Goal: Task Accomplishment & Management: Use online tool/utility

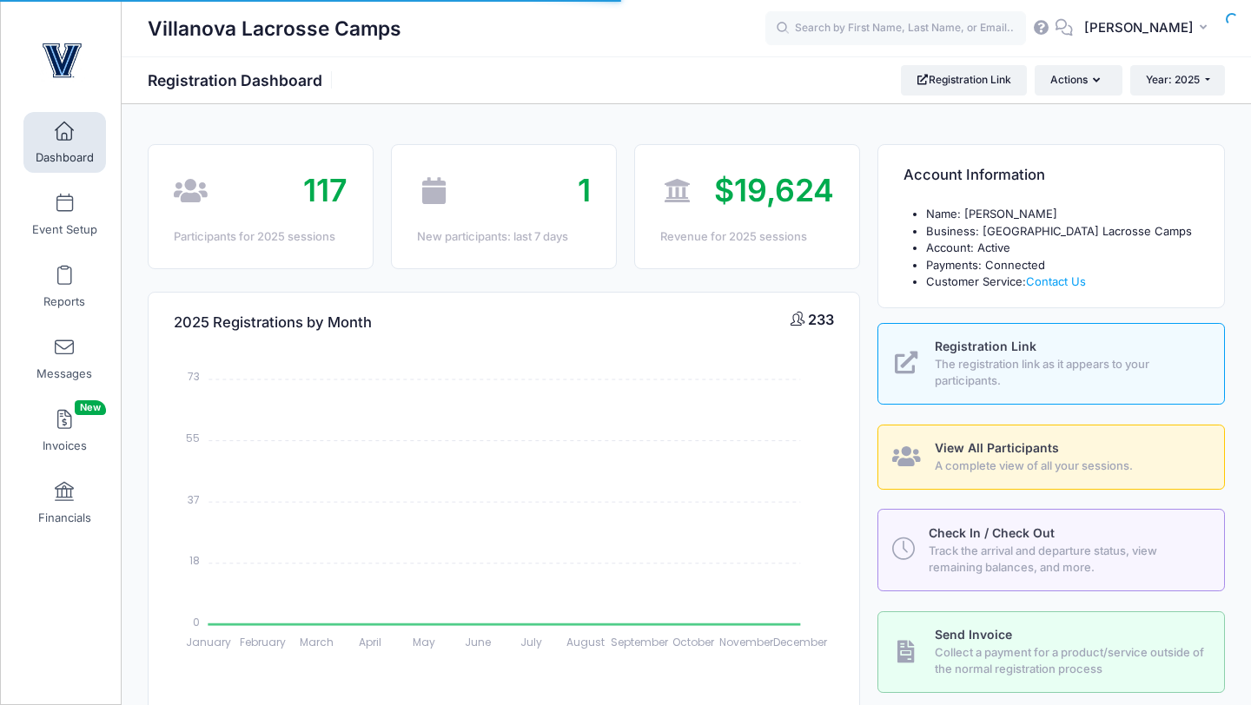
select select
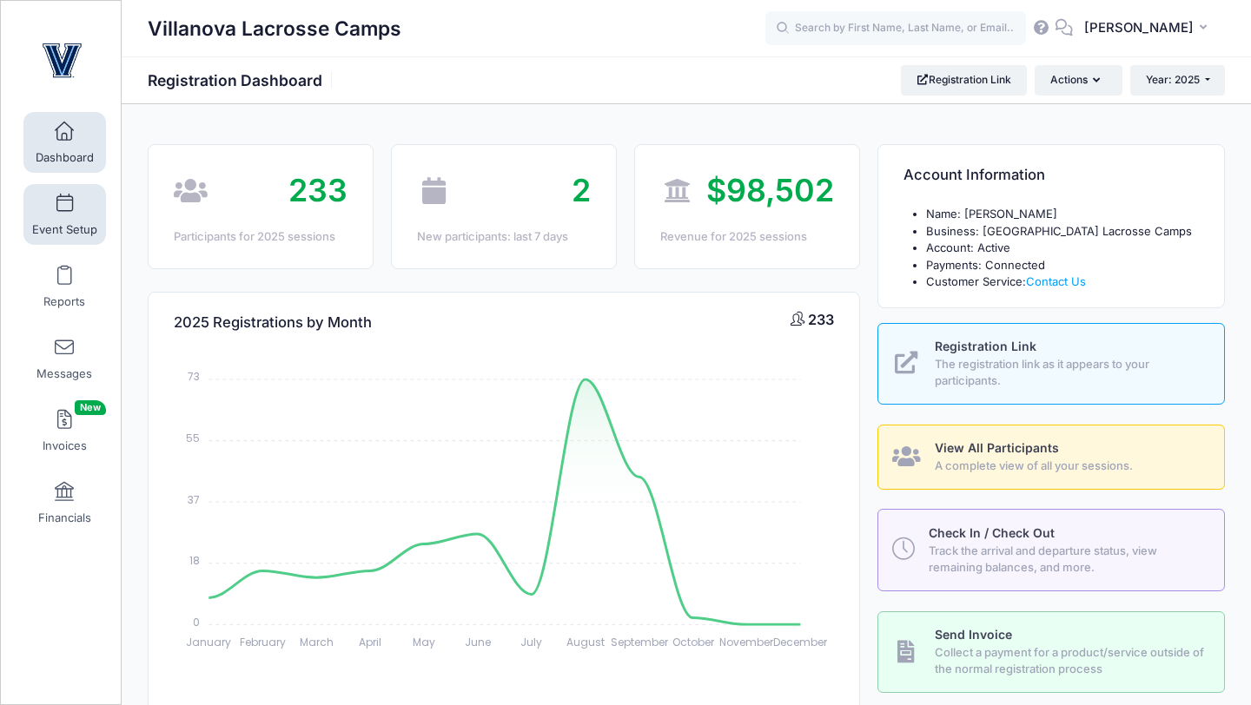
click at [75, 213] on link "Event Setup" at bounding box center [64, 214] width 83 height 61
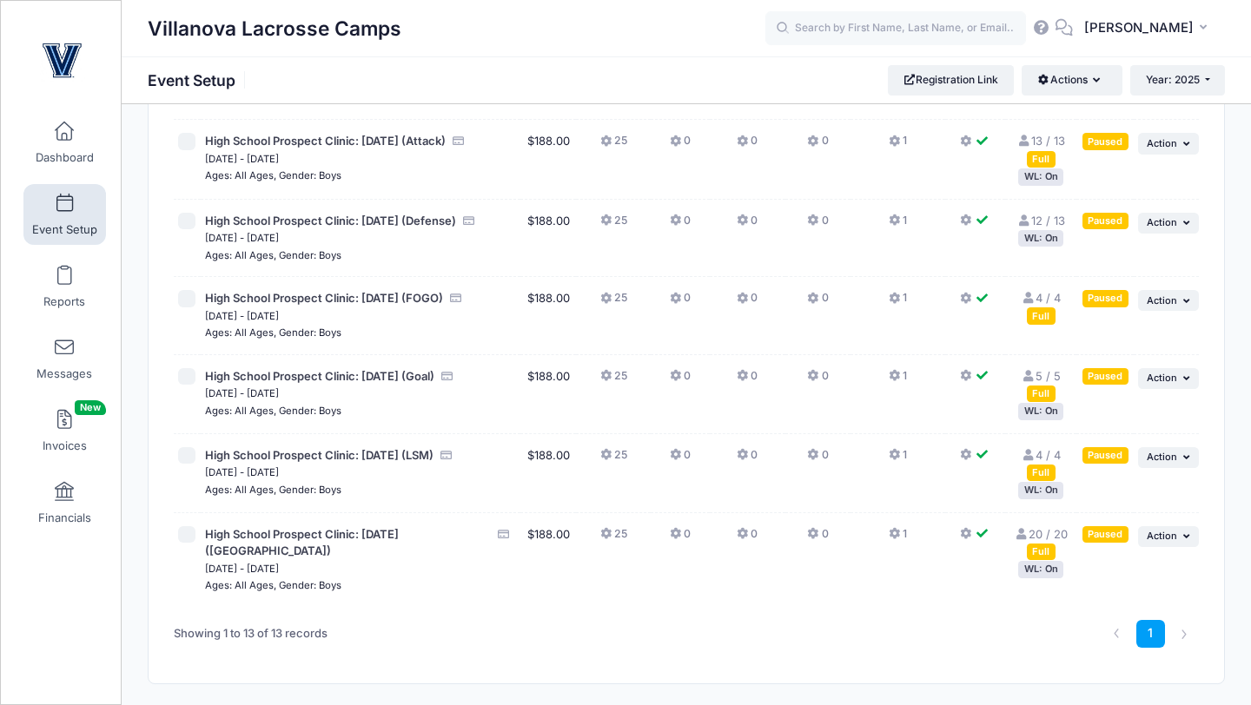
scroll to position [670, 0]
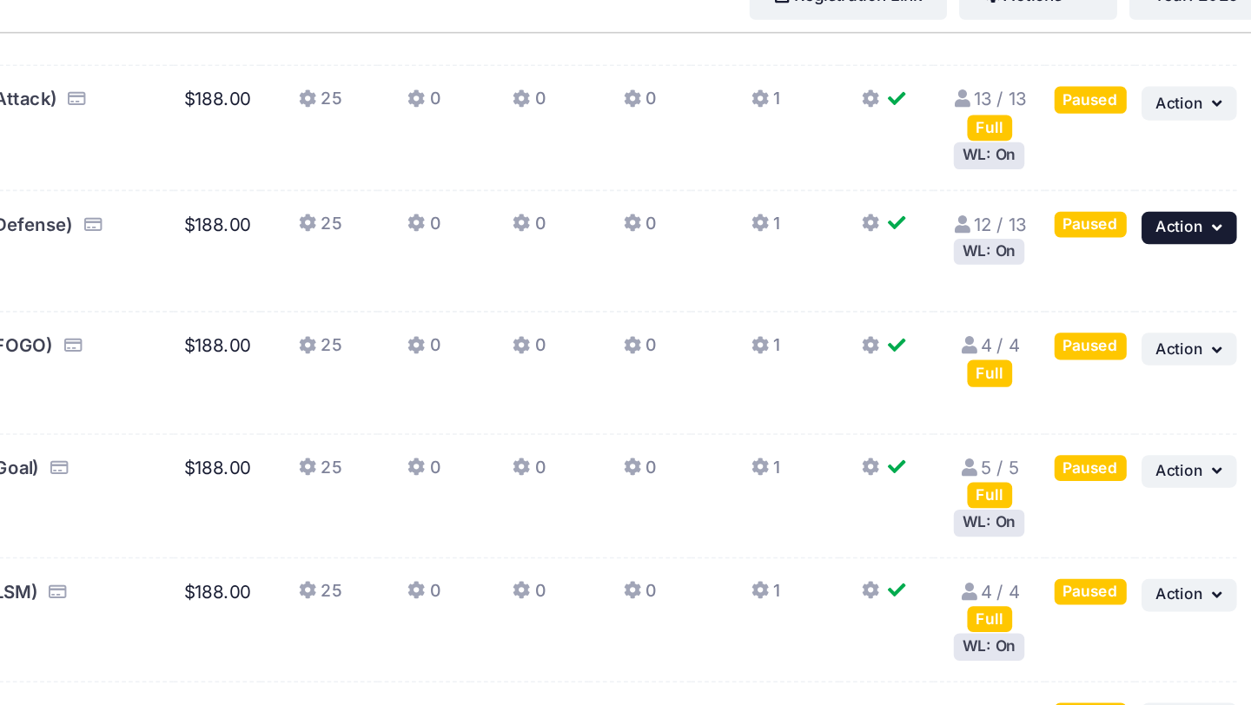
click at [1162, 234] on span "Action" at bounding box center [1162, 228] width 30 height 12
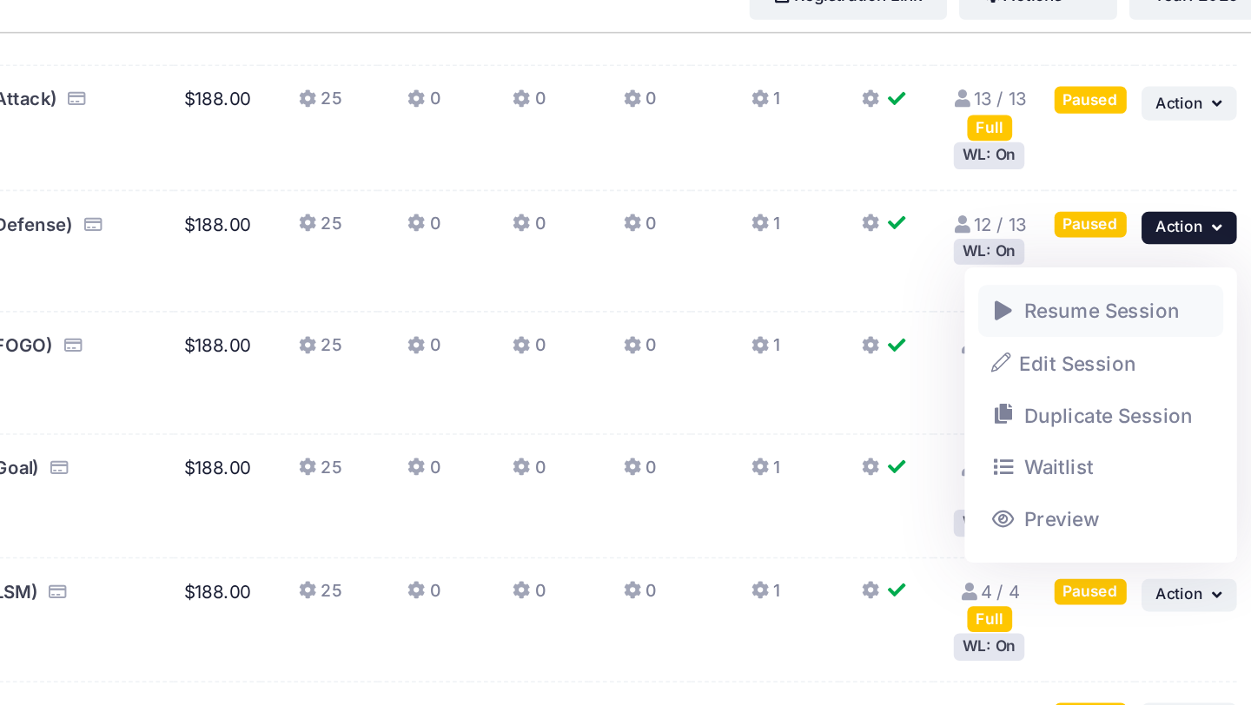
click at [1049, 281] on span at bounding box center [1050, 281] width 16 height 12
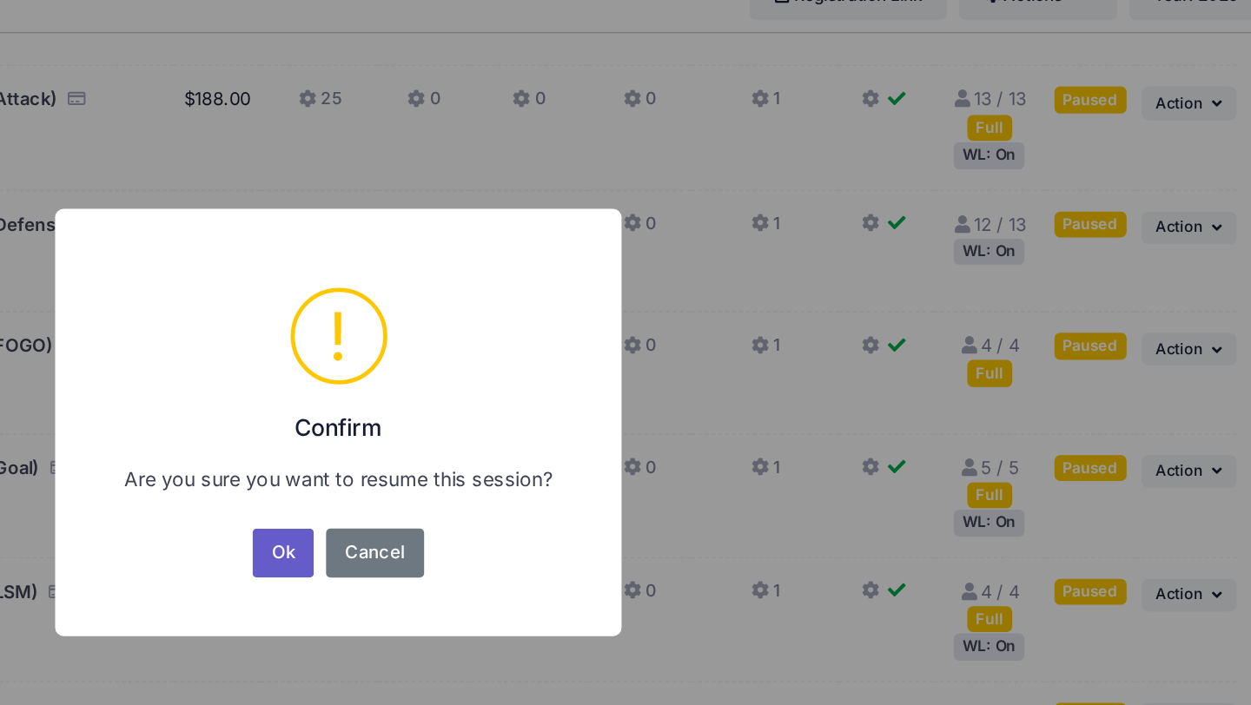
click at [605, 434] on button "Ok" at bounding box center [591, 435] width 40 height 31
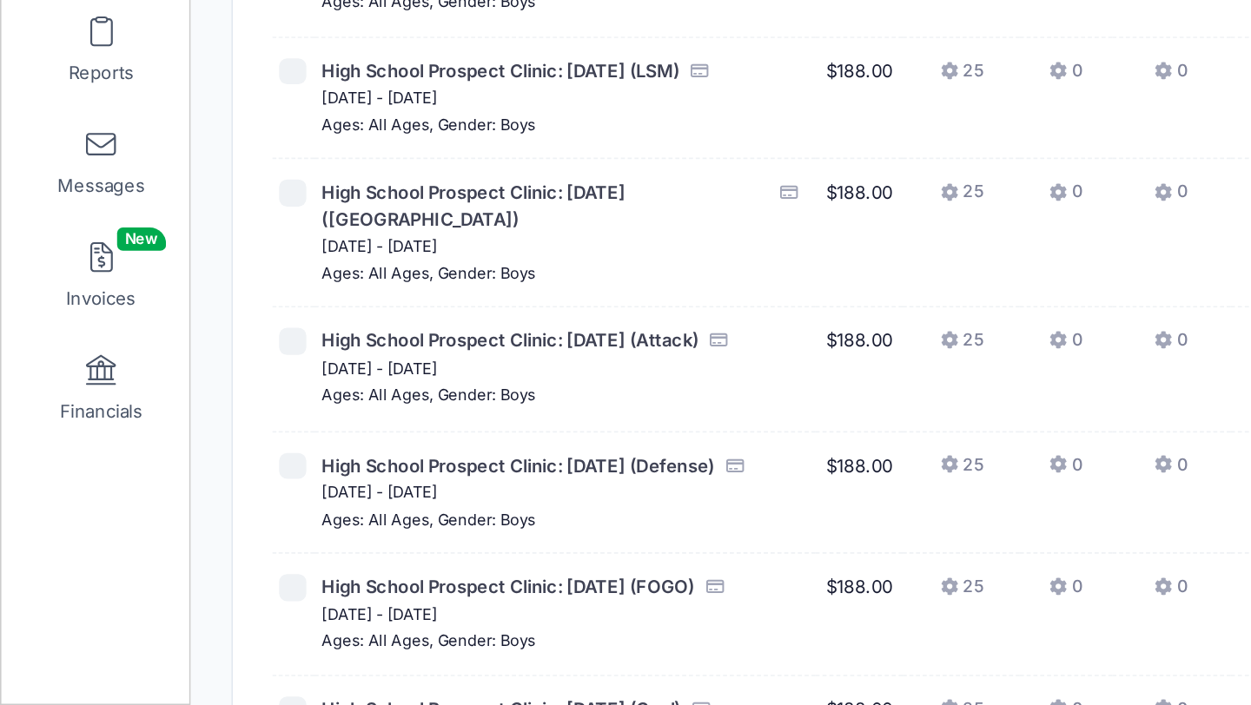
scroll to position [377, 0]
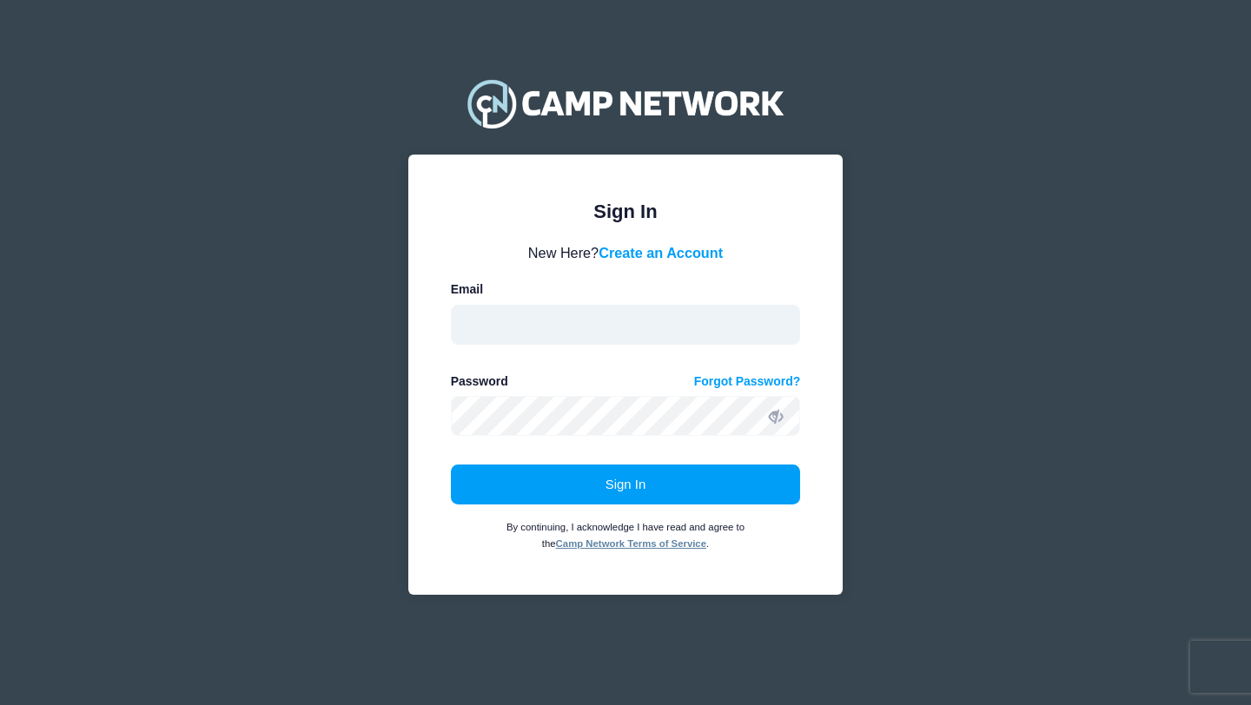
click at [532, 324] on input "email" at bounding box center [626, 325] width 350 height 40
type input "[PERSON_NAME][EMAIL_ADDRESS][PERSON_NAME][DOMAIN_NAME]"
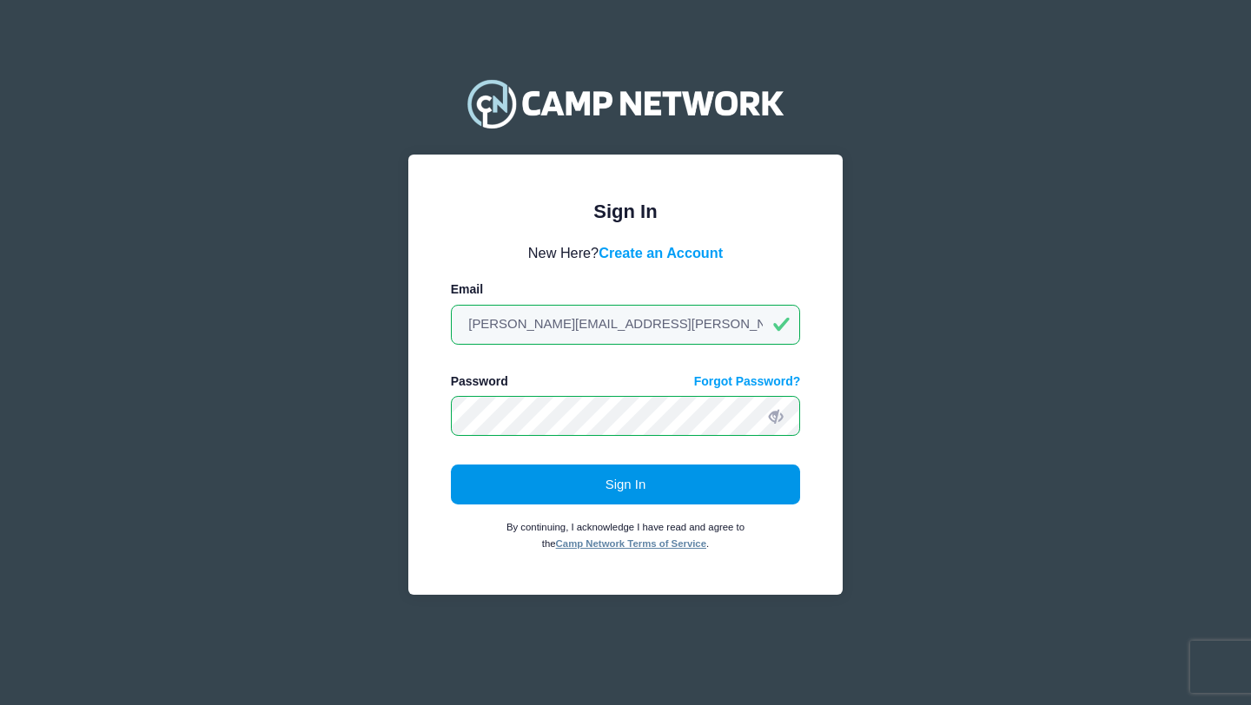
click at [550, 476] on button "Sign In" at bounding box center [626, 485] width 350 height 40
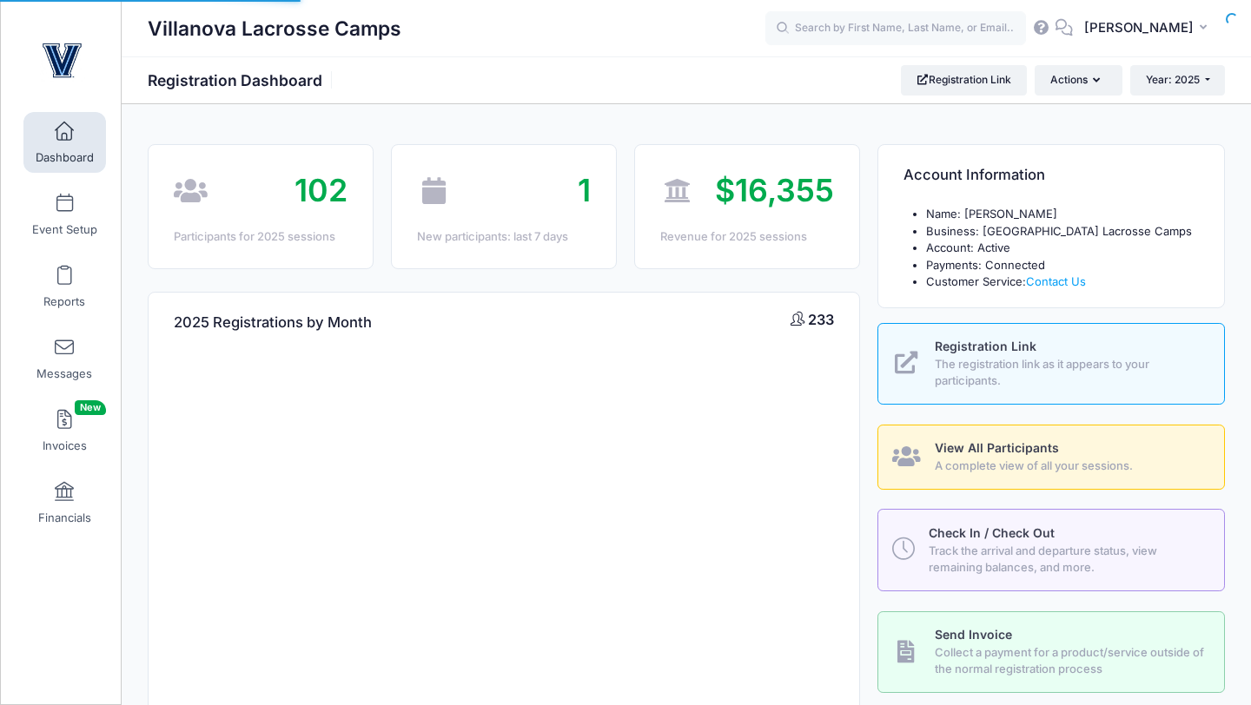
select select
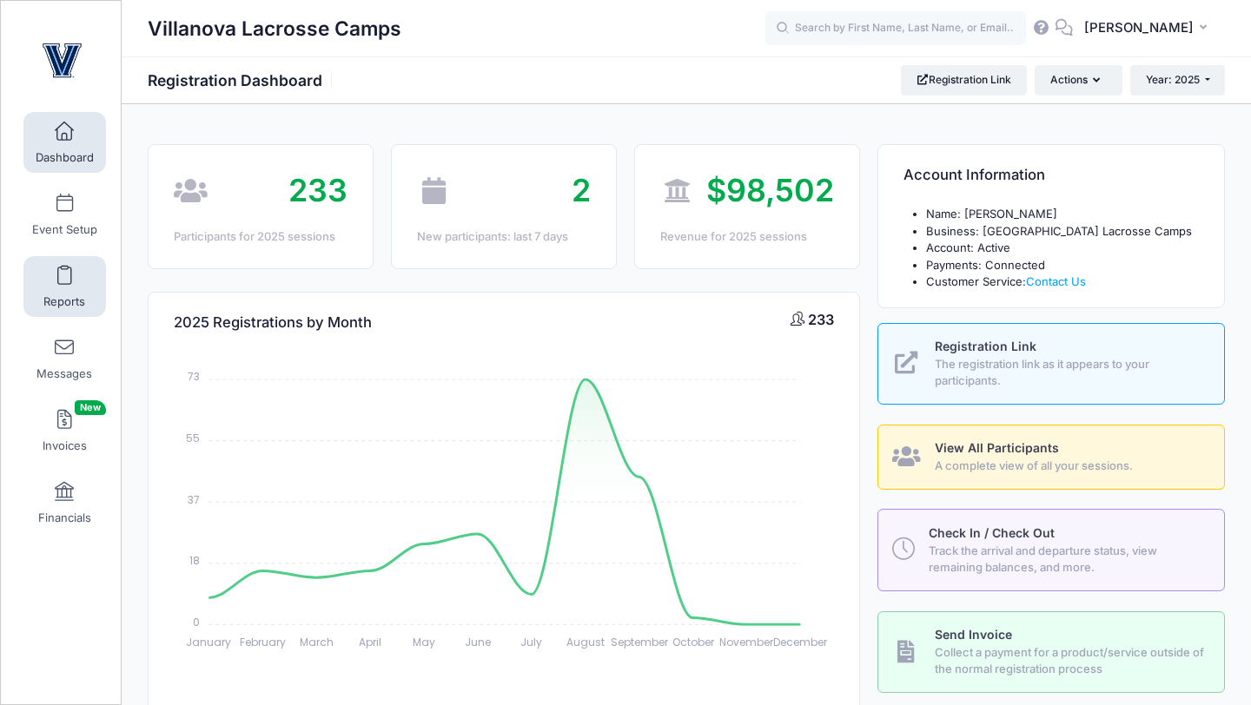
click at [56, 273] on link "Reports" at bounding box center [64, 286] width 83 height 61
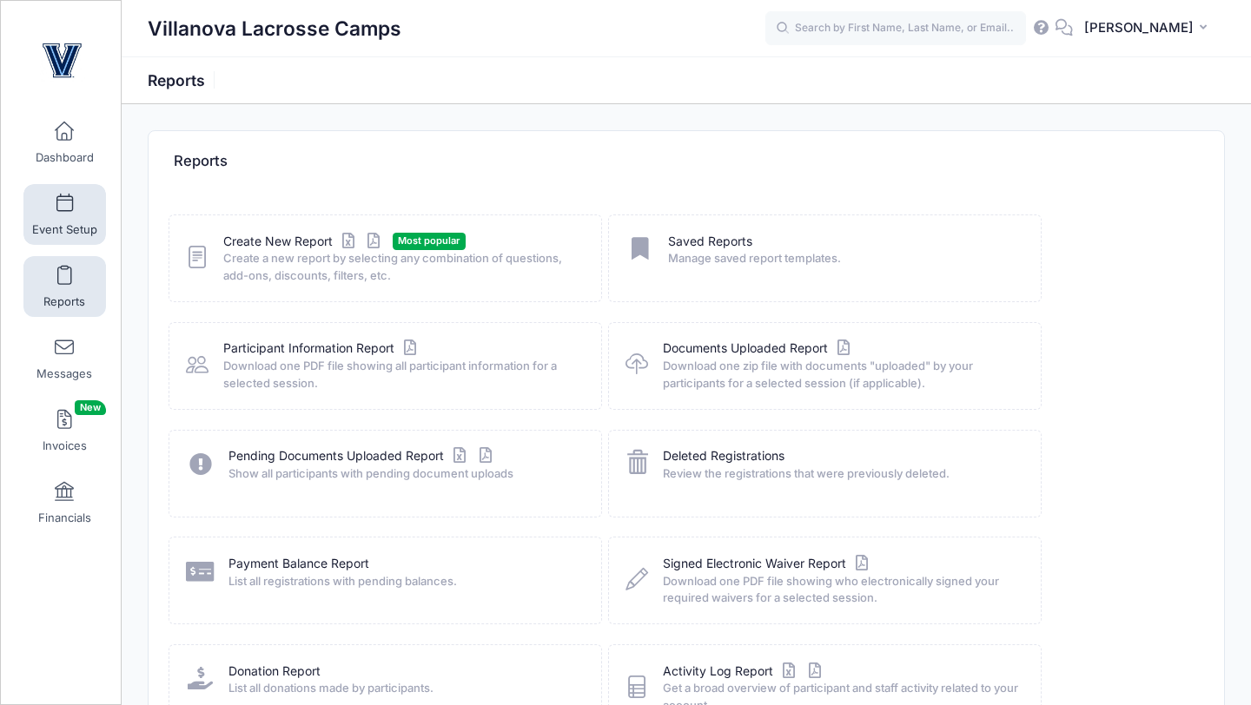
click at [64, 205] on span at bounding box center [64, 204] width 0 height 19
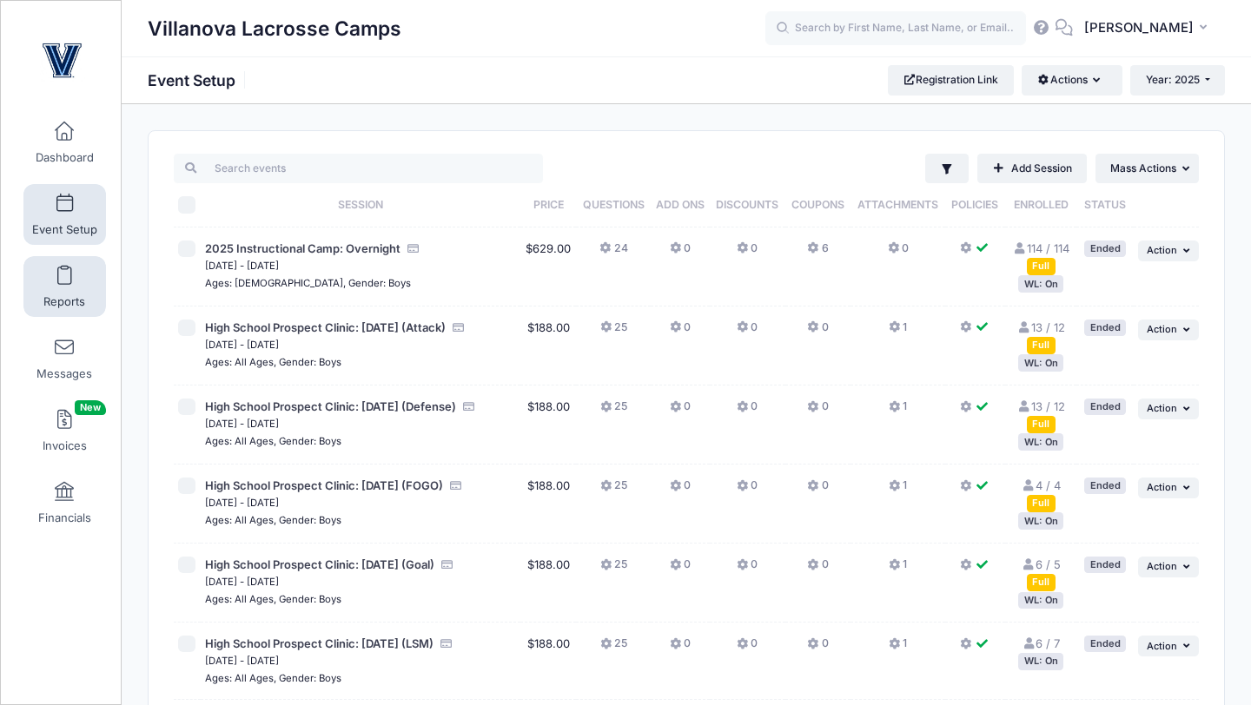
click at [64, 280] on span at bounding box center [64, 276] width 0 height 19
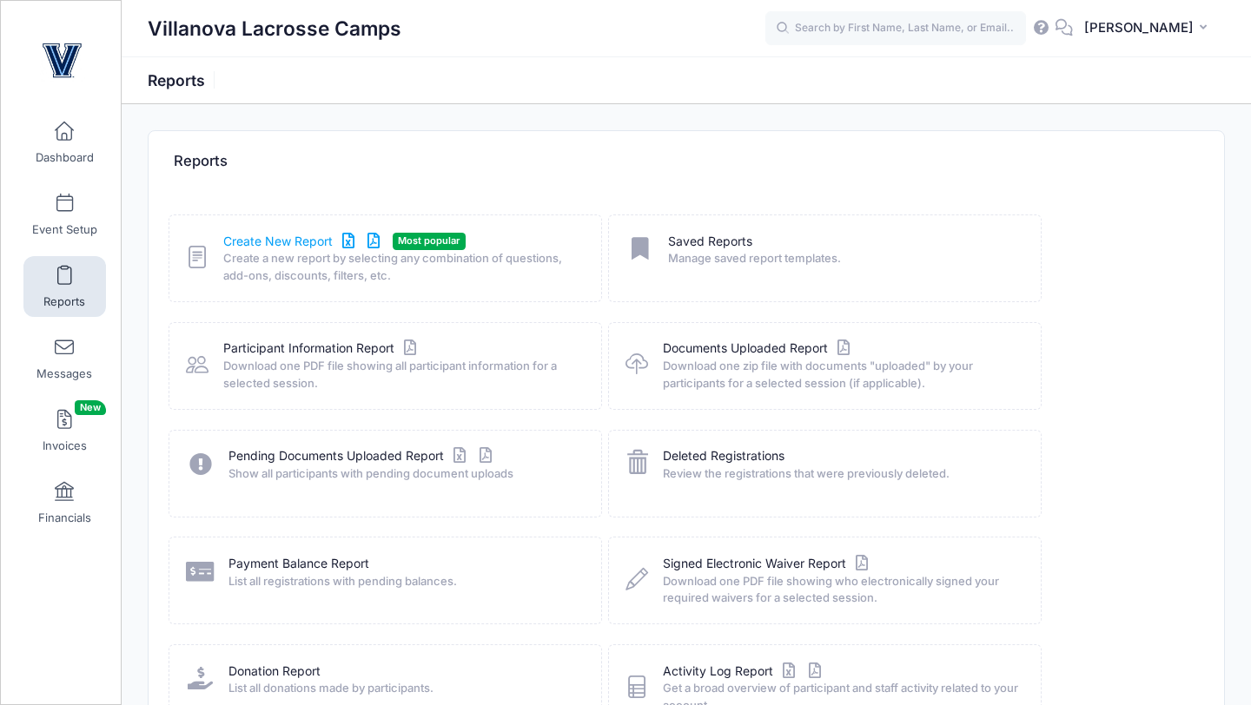
click at [272, 246] on link "Create New Report" at bounding box center [304, 242] width 162 height 18
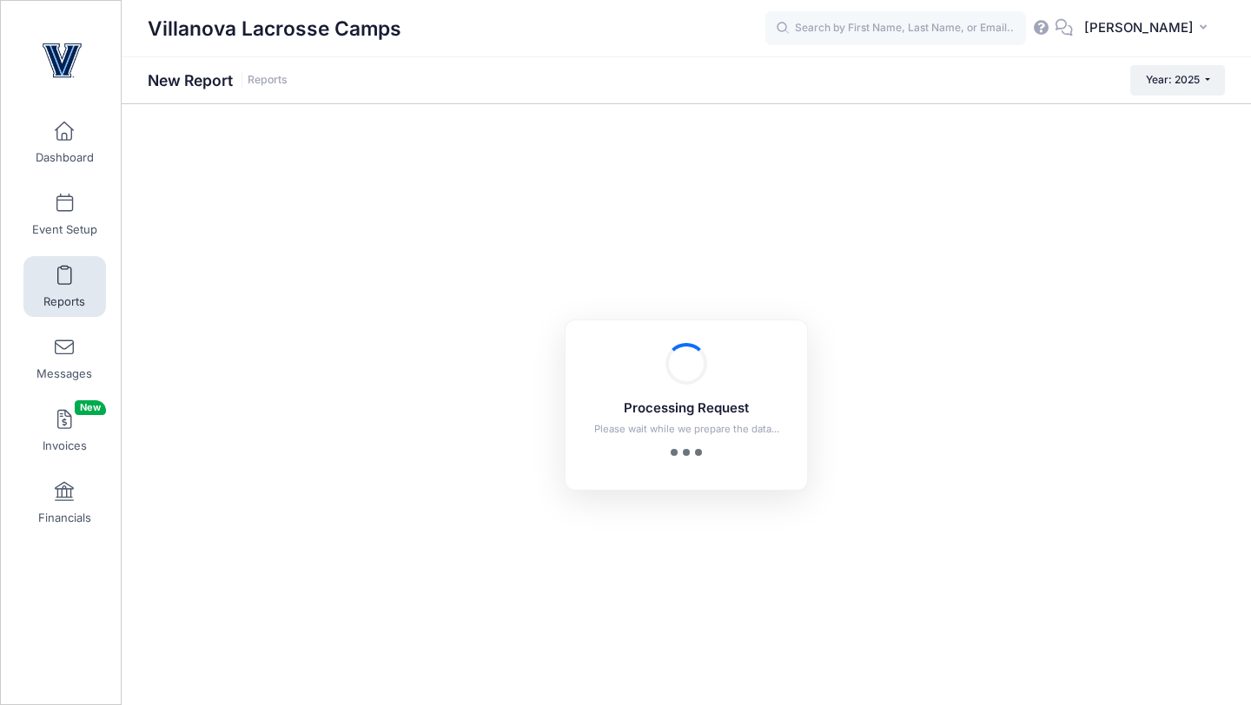
checkbox input "true"
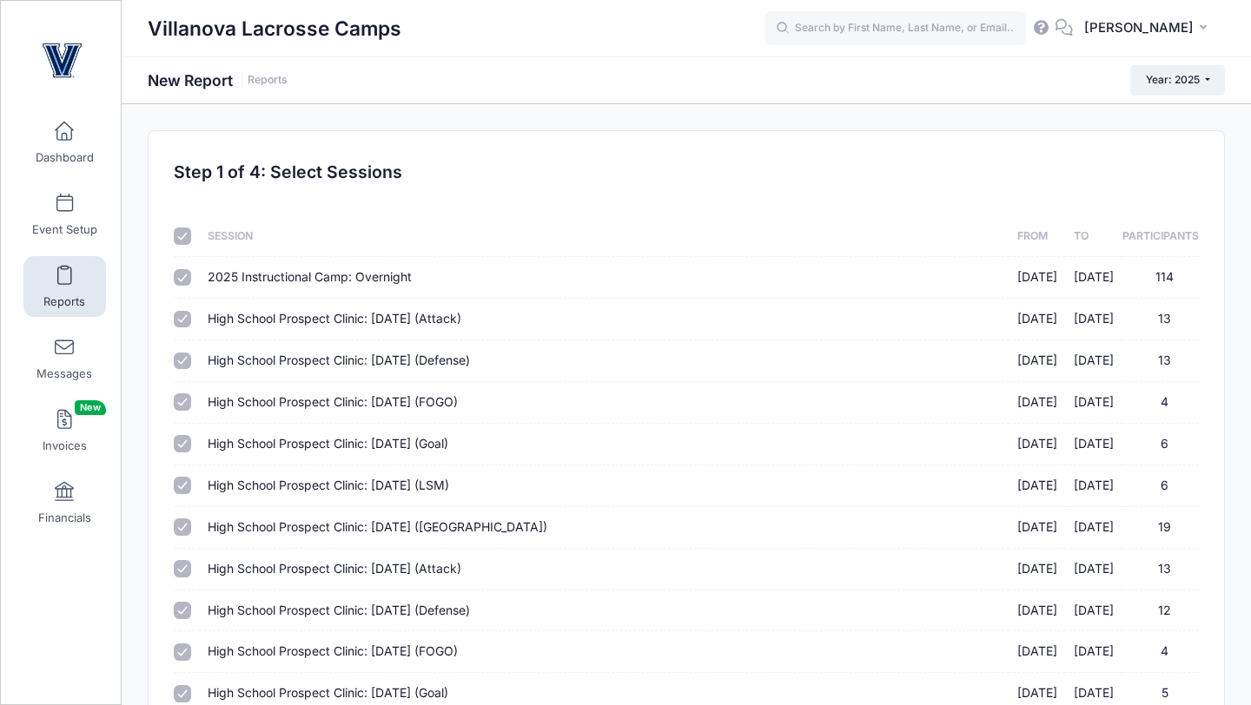
click at [189, 228] on div at bounding box center [184, 236] width 20 height 17
click at [184, 233] on input "checkbox" at bounding box center [182, 236] width 17 height 17
checkbox input "false"
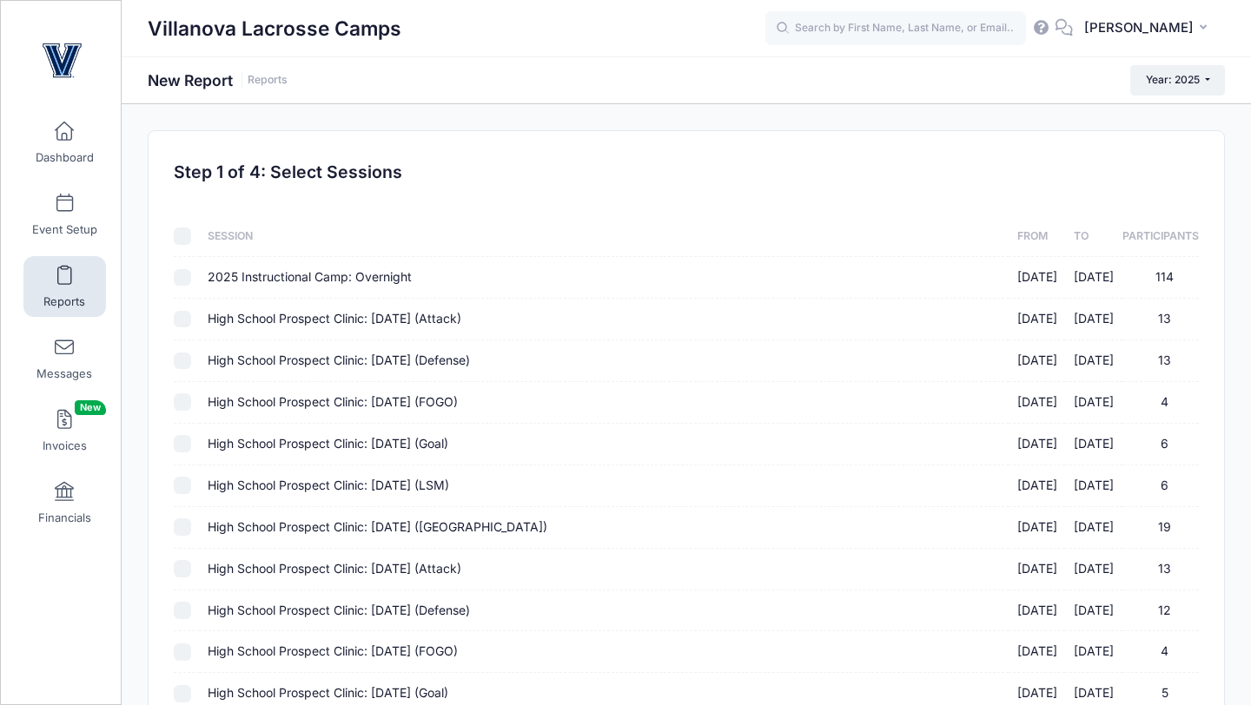
checkbox input "false"
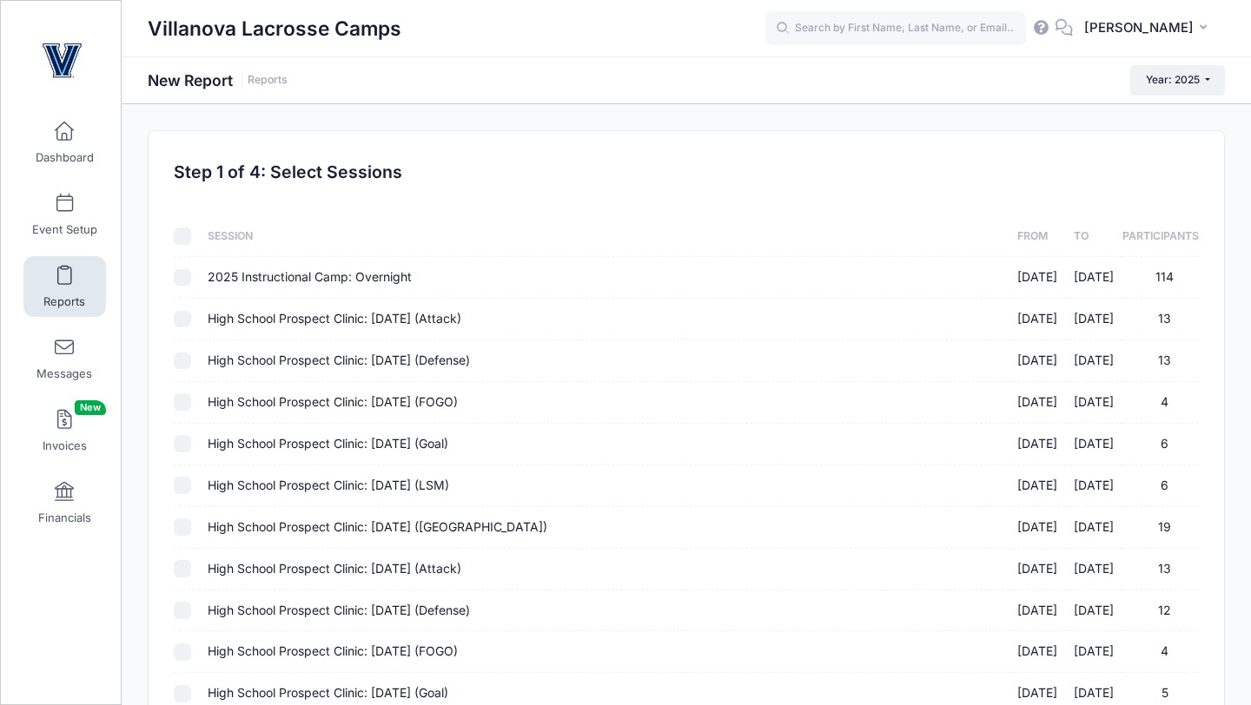
checkbox input "false"
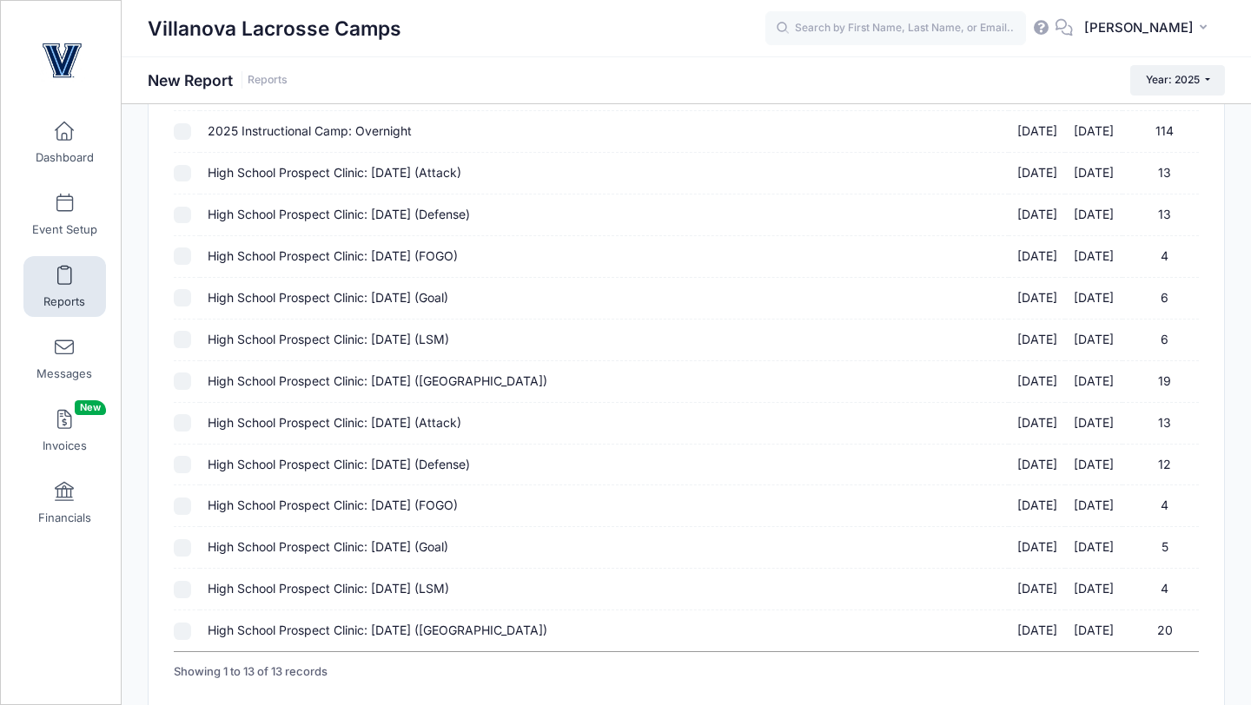
scroll to position [268, 0]
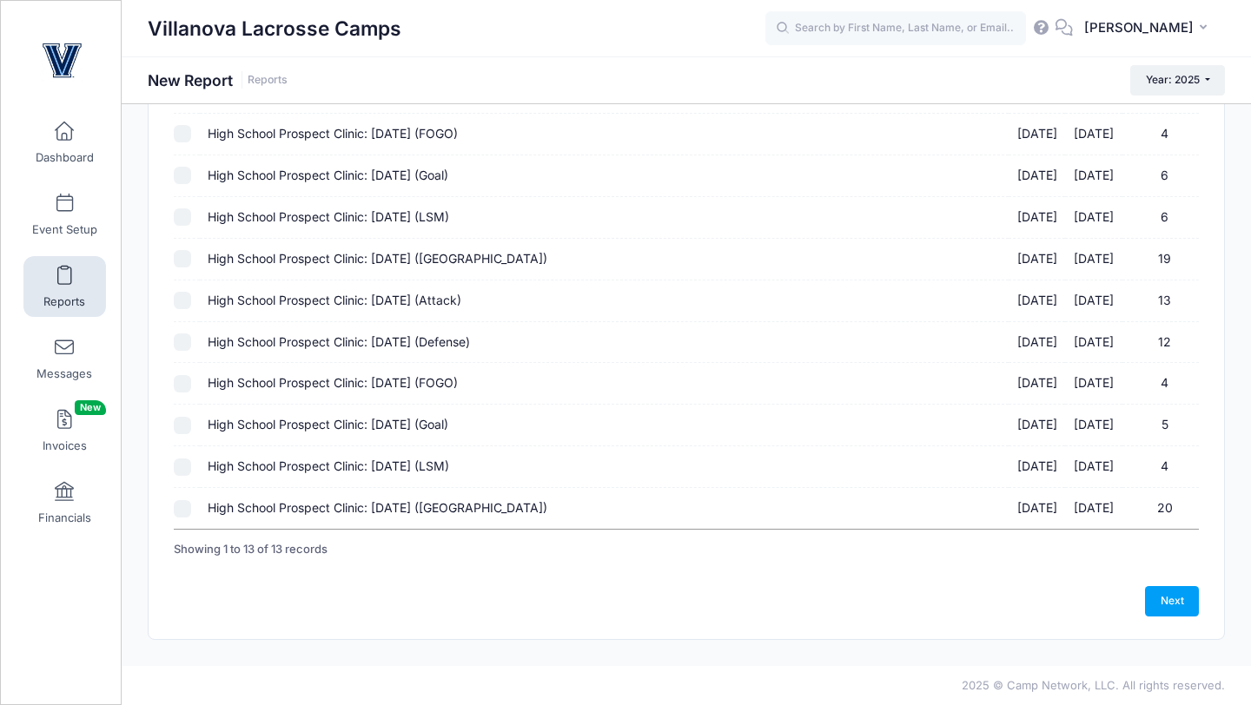
click at [189, 507] on input "High School Prospect Clinic: [DATE] ([GEOGRAPHIC_DATA]) [DATE] - [DATE] 20" at bounding box center [182, 508] width 17 height 17
checkbox input "true"
click at [189, 472] on input "High School Prospect Clinic: [DATE] (LSM) [DATE] - [DATE] 4" at bounding box center [182, 467] width 17 height 17
checkbox input "true"
click at [185, 424] on input "High School Prospect Clinic: [DATE] (Goal) [DATE] - [DATE] 5" at bounding box center [182, 425] width 17 height 17
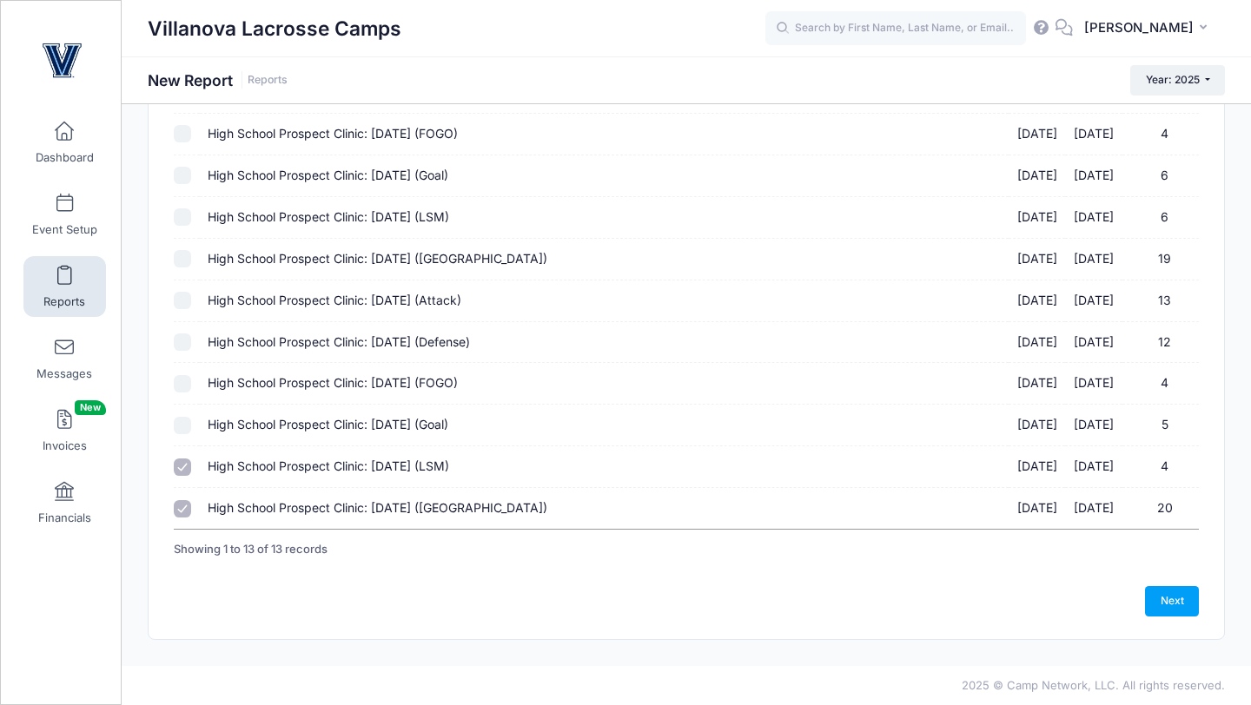
checkbox input "true"
click at [185, 384] on input "High School Prospect Clinic: [DATE] (FOGO) [DATE] - [DATE] 4" at bounding box center [182, 383] width 17 height 17
checkbox input "true"
click at [184, 347] on input "High School Prospect Clinic: [DATE] (Defense) [DATE] - [DATE] 12" at bounding box center [182, 342] width 17 height 17
checkbox input "true"
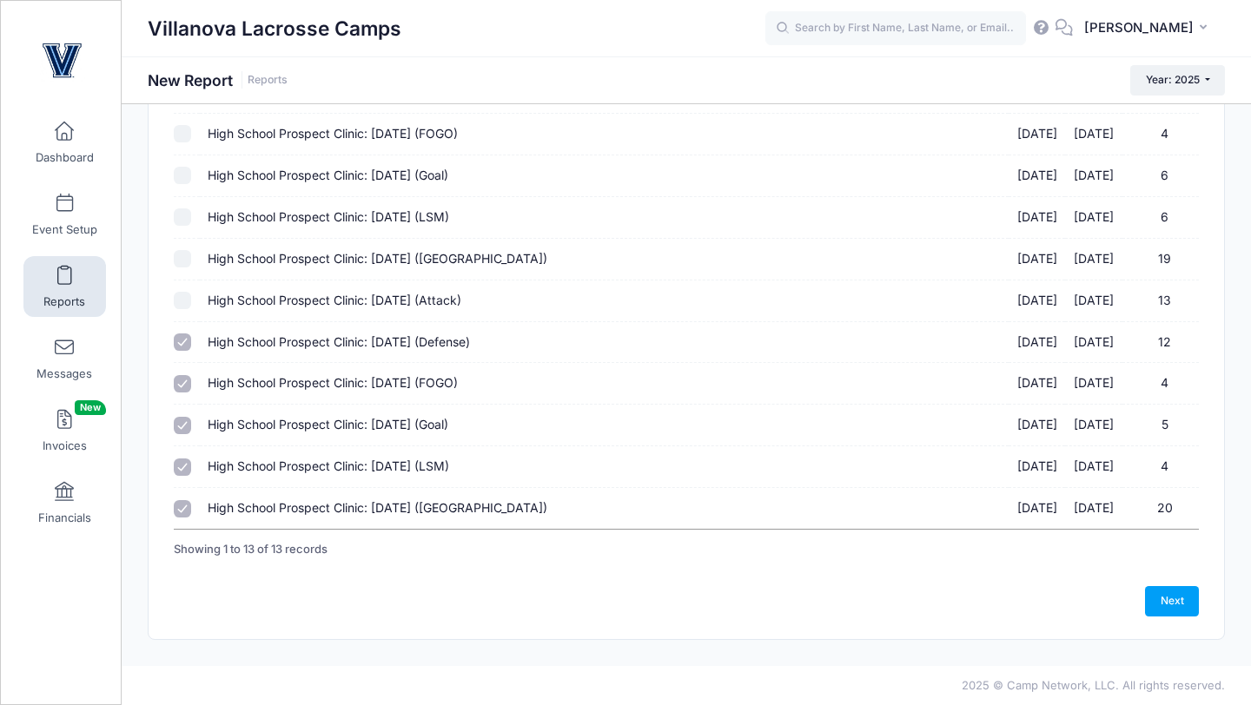
click at [189, 301] on input "High School Prospect Clinic: [DATE] (Attack) [DATE] - [DATE] 13" at bounding box center [182, 300] width 17 height 17
checkbox input "true"
click at [1187, 593] on link "Next" at bounding box center [1172, 601] width 54 height 30
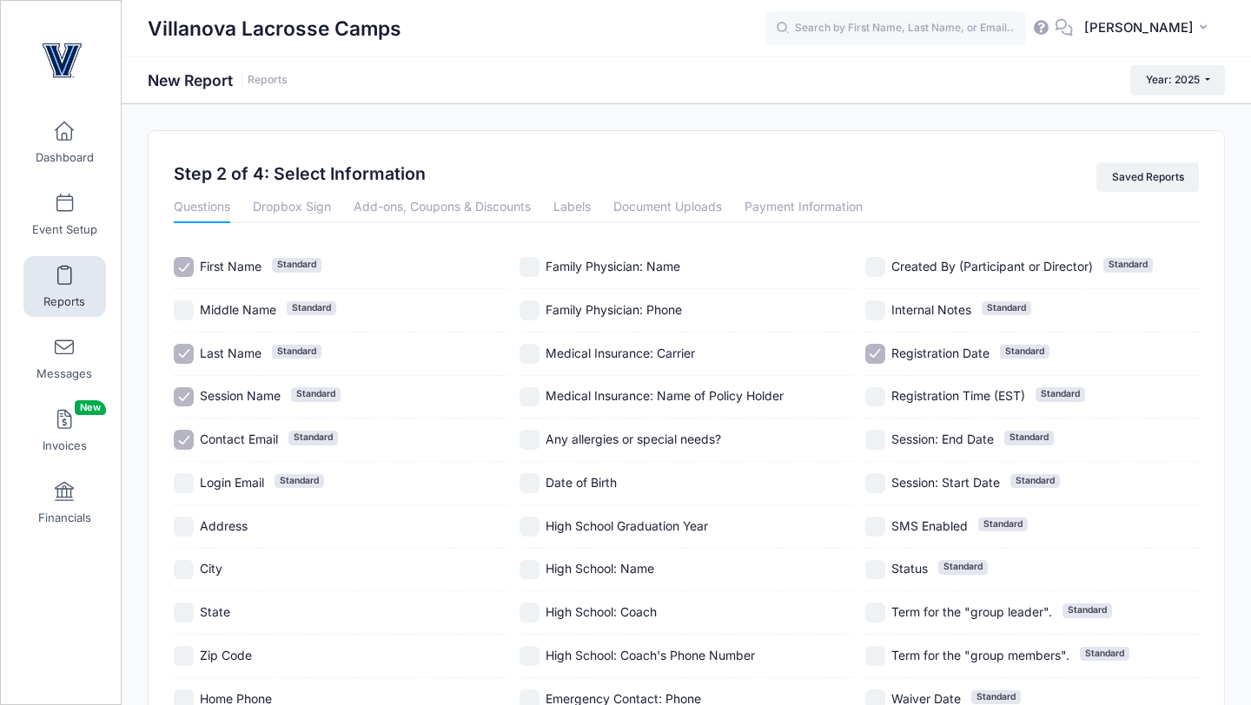
click at [191, 446] on input "Contact Email Standard" at bounding box center [184, 440] width 20 height 20
checkbox input "false"
click at [184, 389] on input "Session Name Standard" at bounding box center [184, 397] width 20 height 20
checkbox input "false"
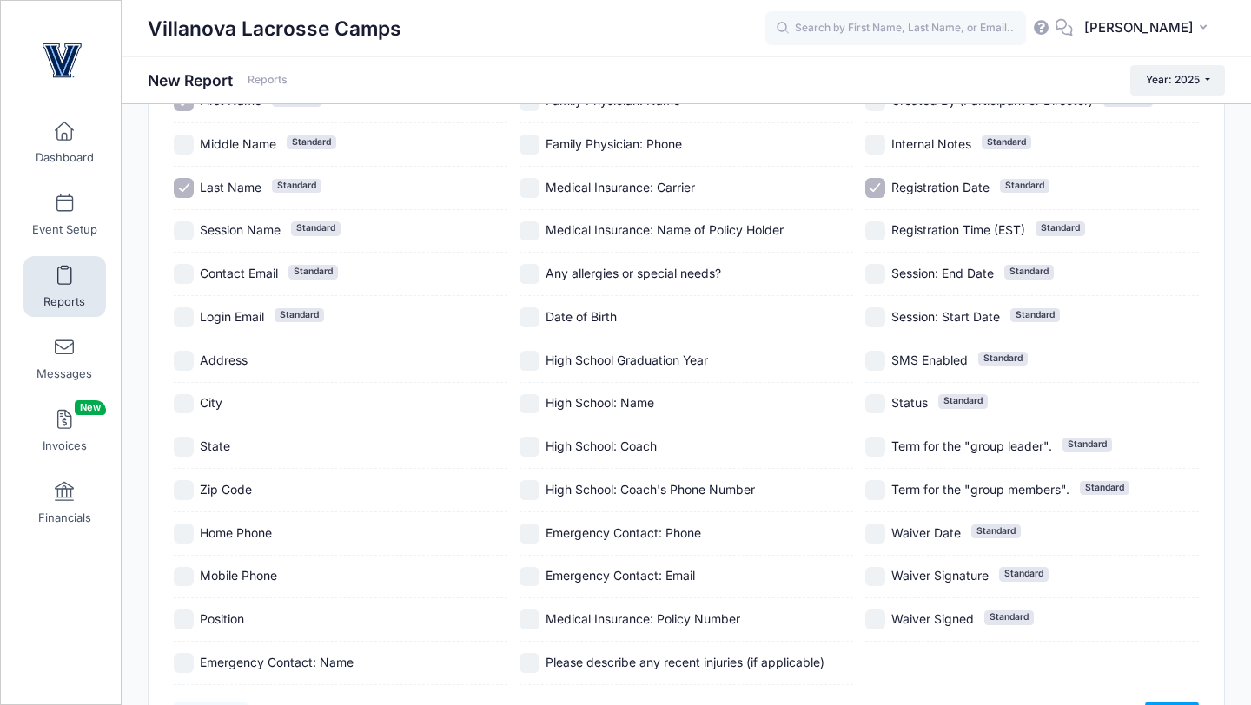
scroll to position [171, 0]
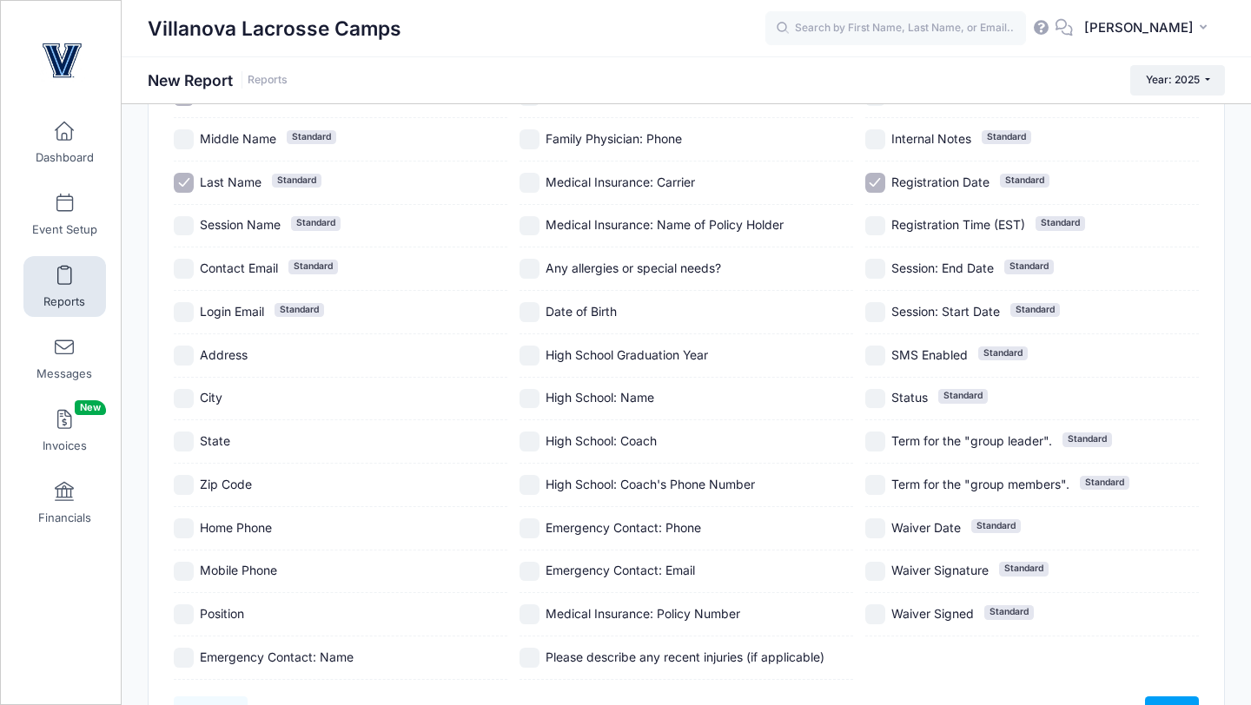
click at [187, 613] on input "Position" at bounding box center [184, 615] width 20 height 20
checkbox input "true"
click at [529, 400] on input "High School: Name" at bounding box center [529, 399] width 20 height 20
checkbox input "true"
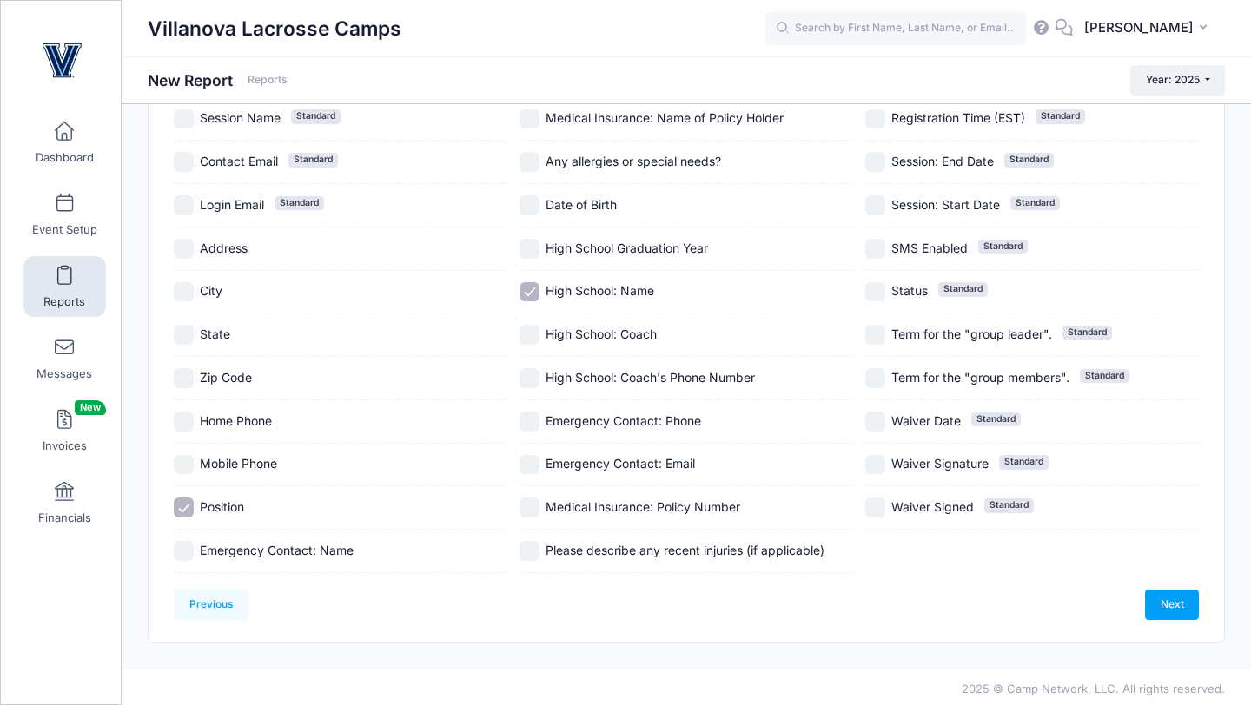
scroll to position [281, 0]
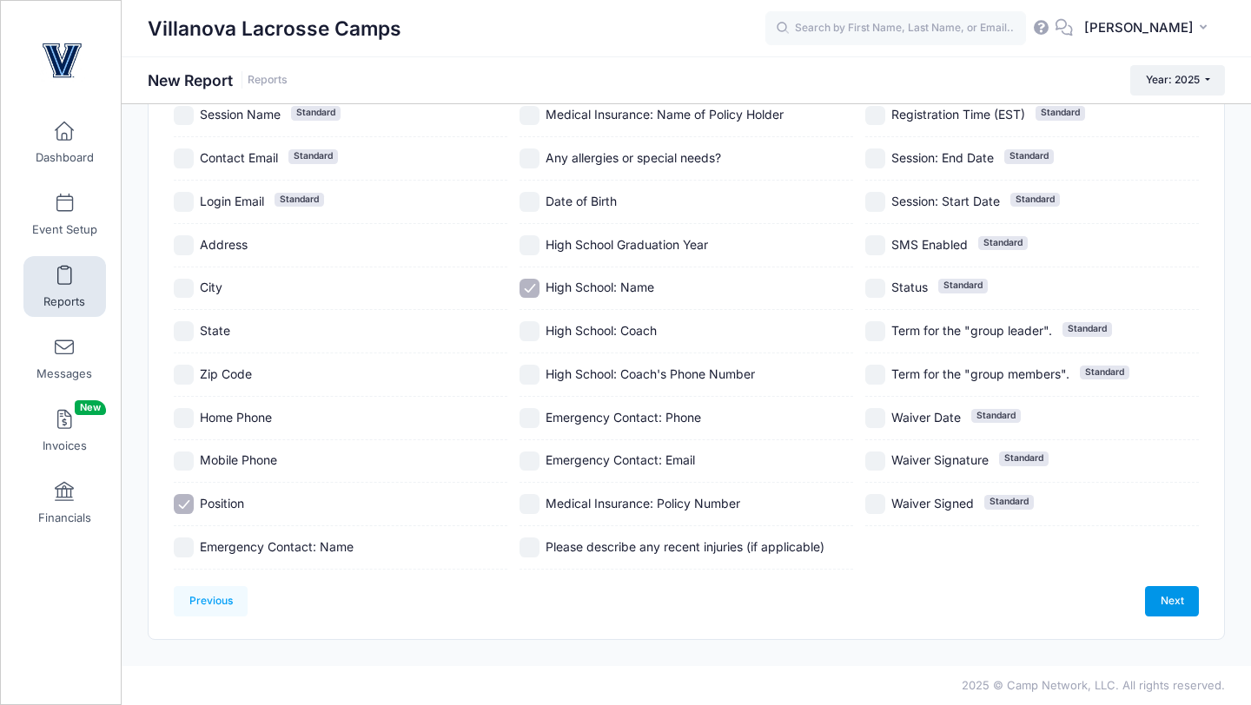
click at [1178, 596] on link "Next" at bounding box center [1172, 601] width 54 height 30
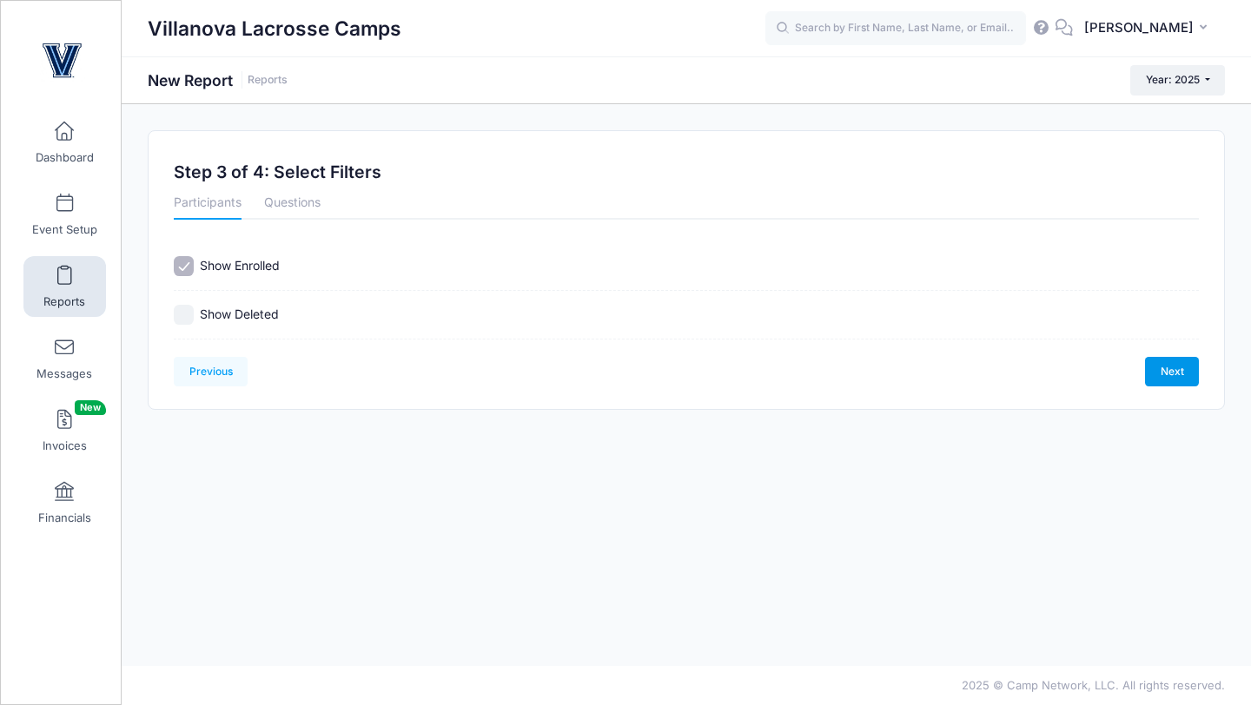
scroll to position [0, 0]
click at [1175, 374] on link "Next" at bounding box center [1172, 372] width 54 height 30
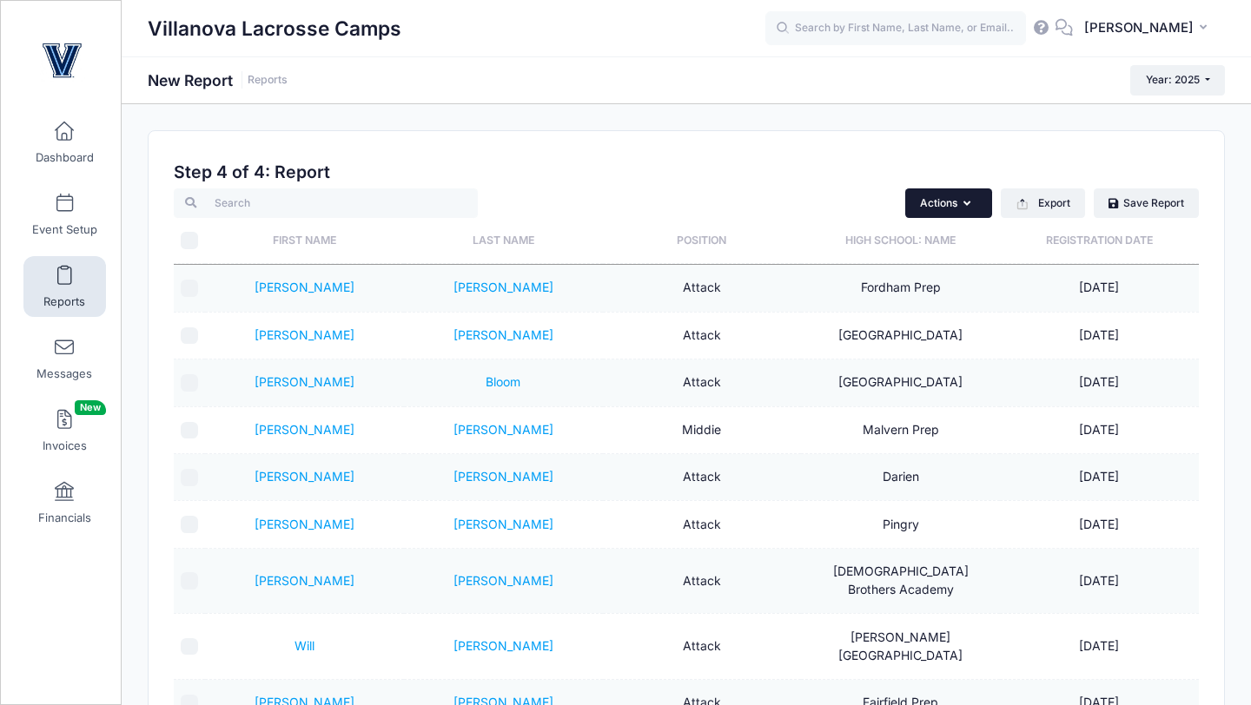
click at [982, 198] on button "Actions" at bounding box center [948, 204] width 87 height 30
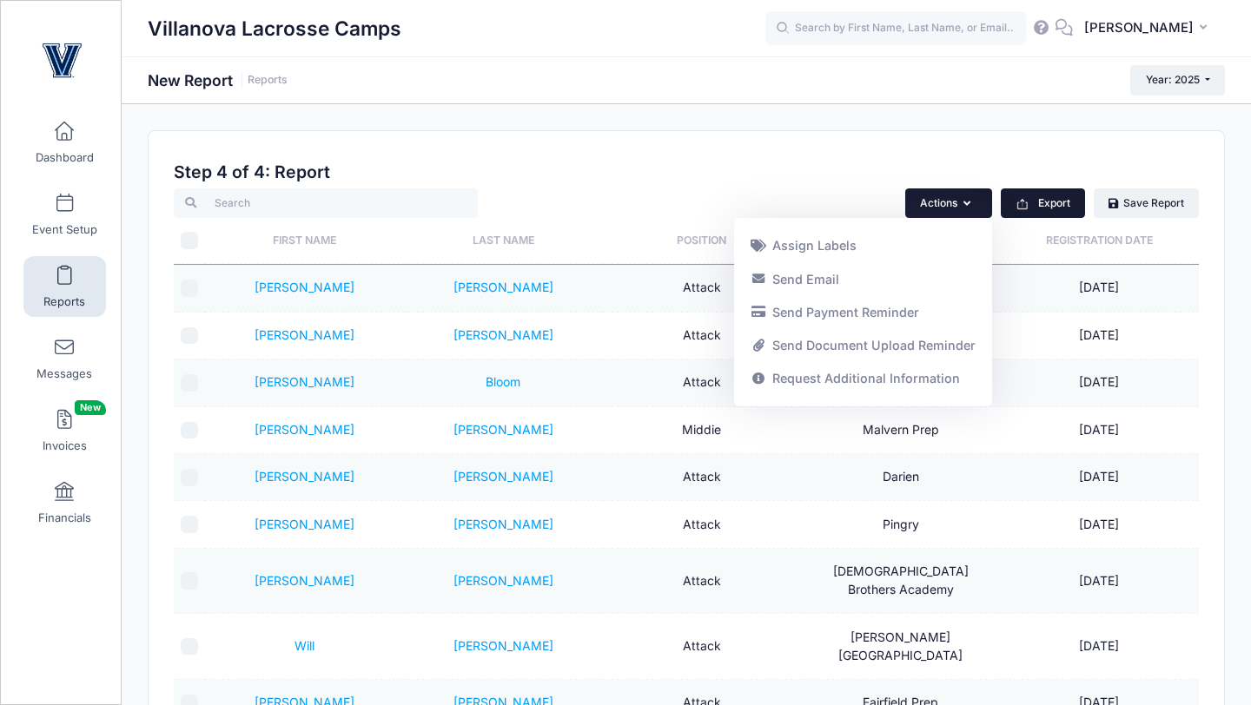
click at [1027, 204] on icon "button" at bounding box center [1022, 206] width 10 height 8
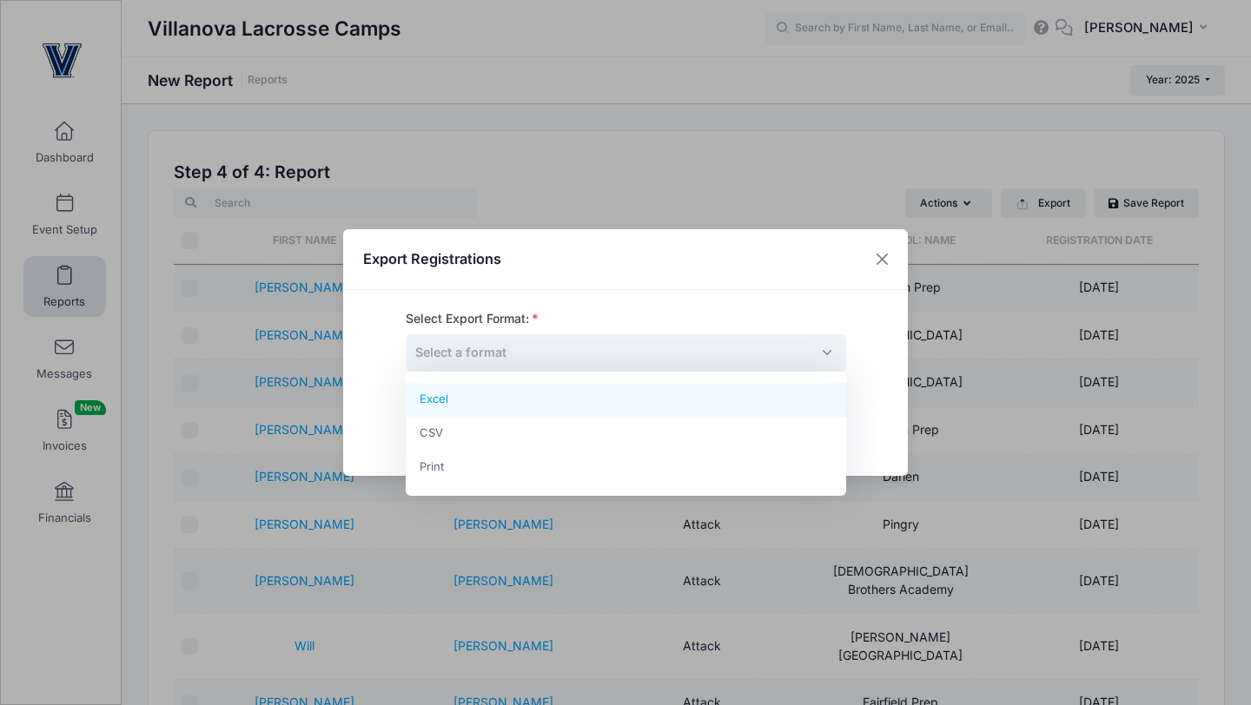
click at [724, 341] on span "Select a format" at bounding box center [626, 352] width 440 height 37
select select "excel"
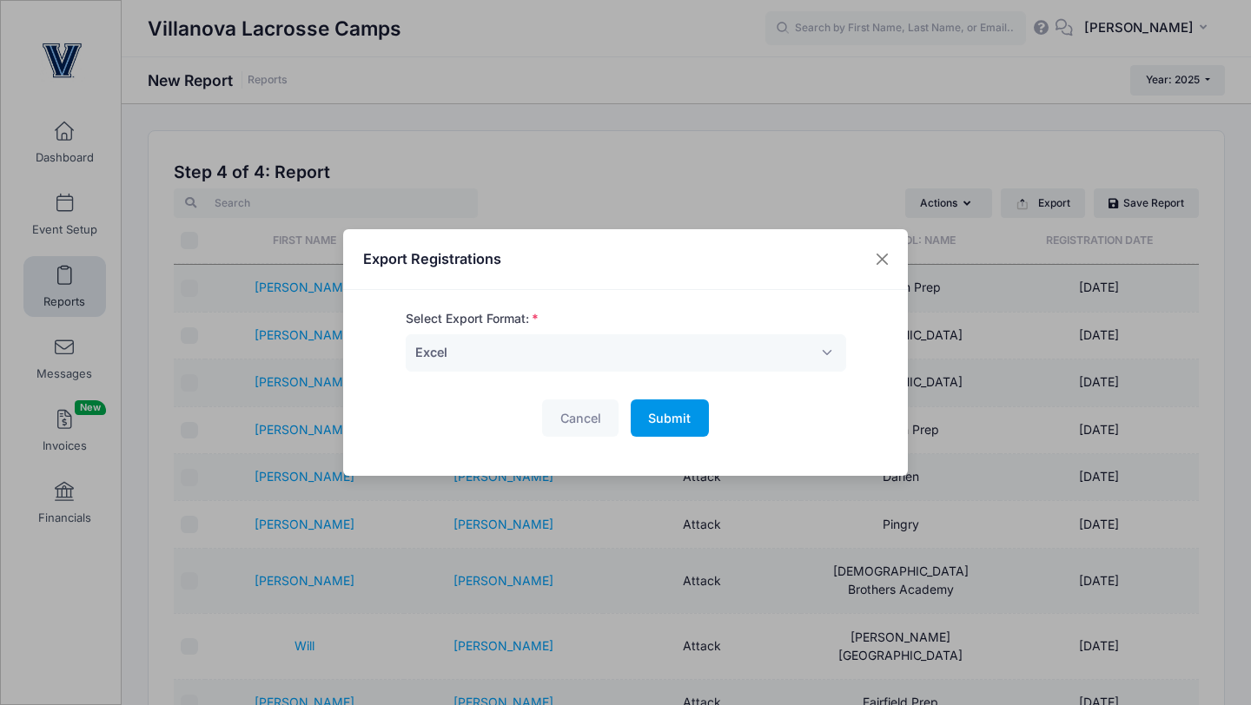
click at [658, 416] on span "Submit" at bounding box center [669, 418] width 43 height 15
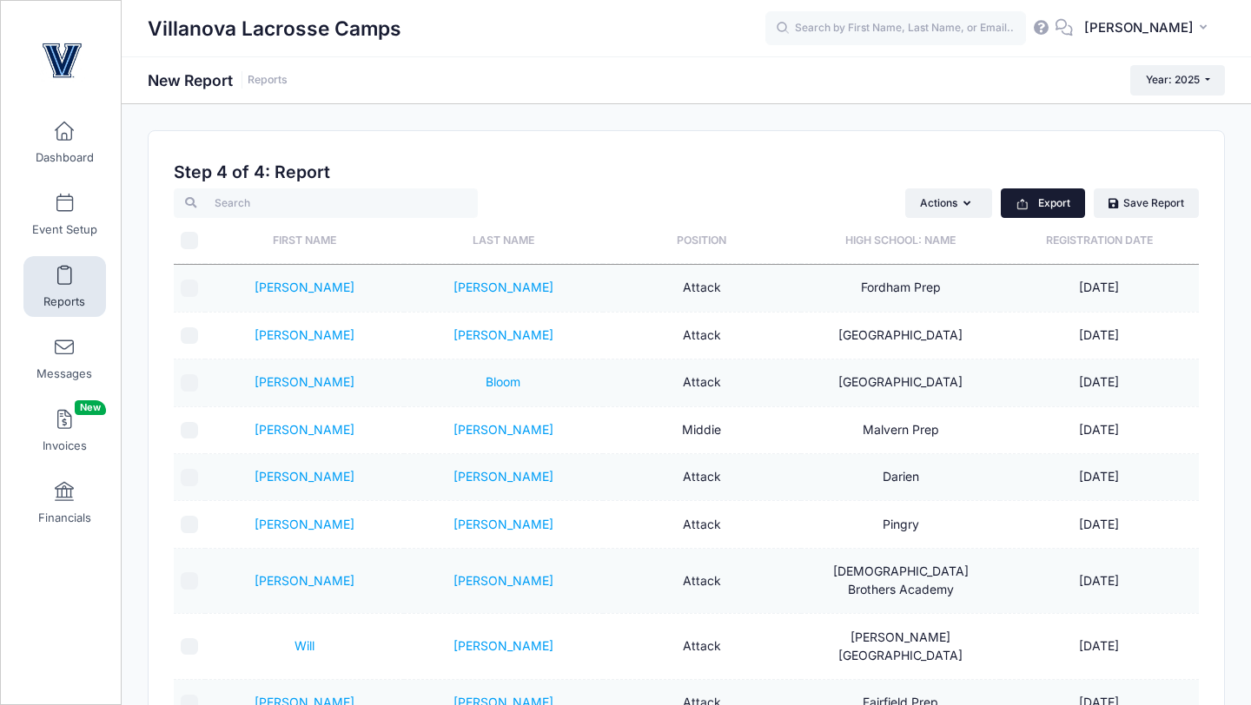
scroll to position [11, 0]
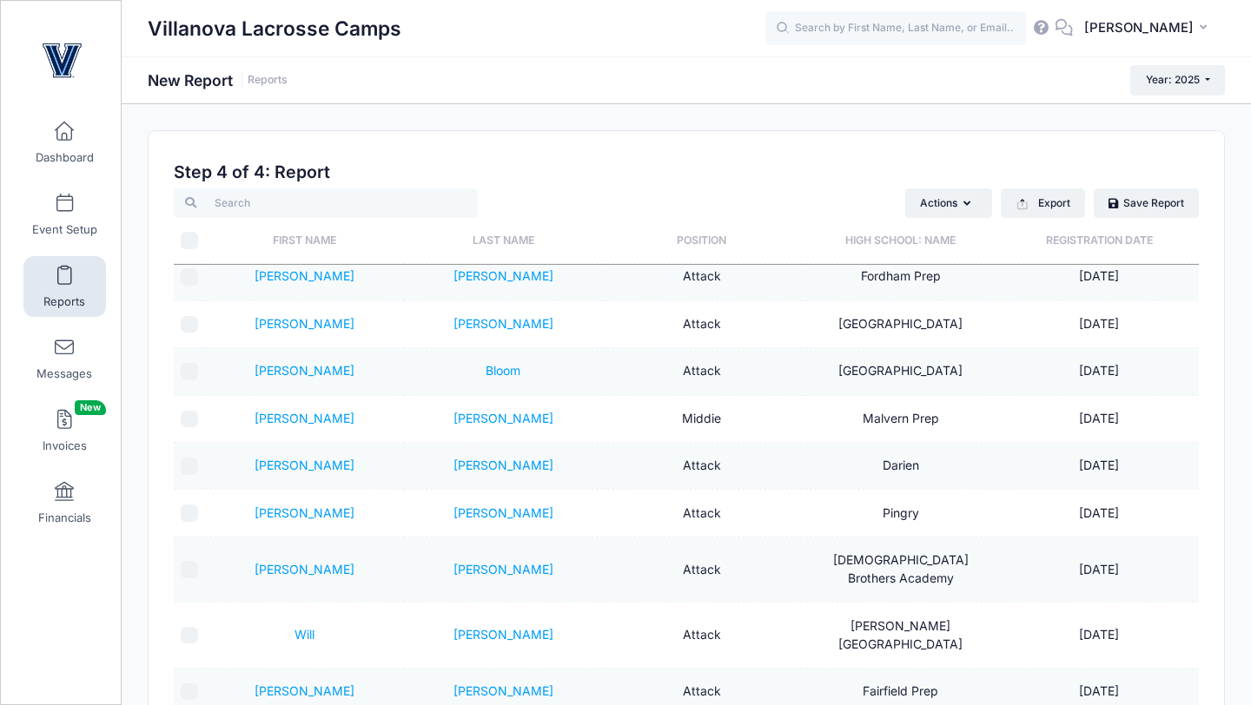
click at [1049, 186] on div "Step 4 of 4: Report Actions Assign Labels Send Email Send Payment Reminder Send…" at bounding box center [686, 549] width 1025 height 774
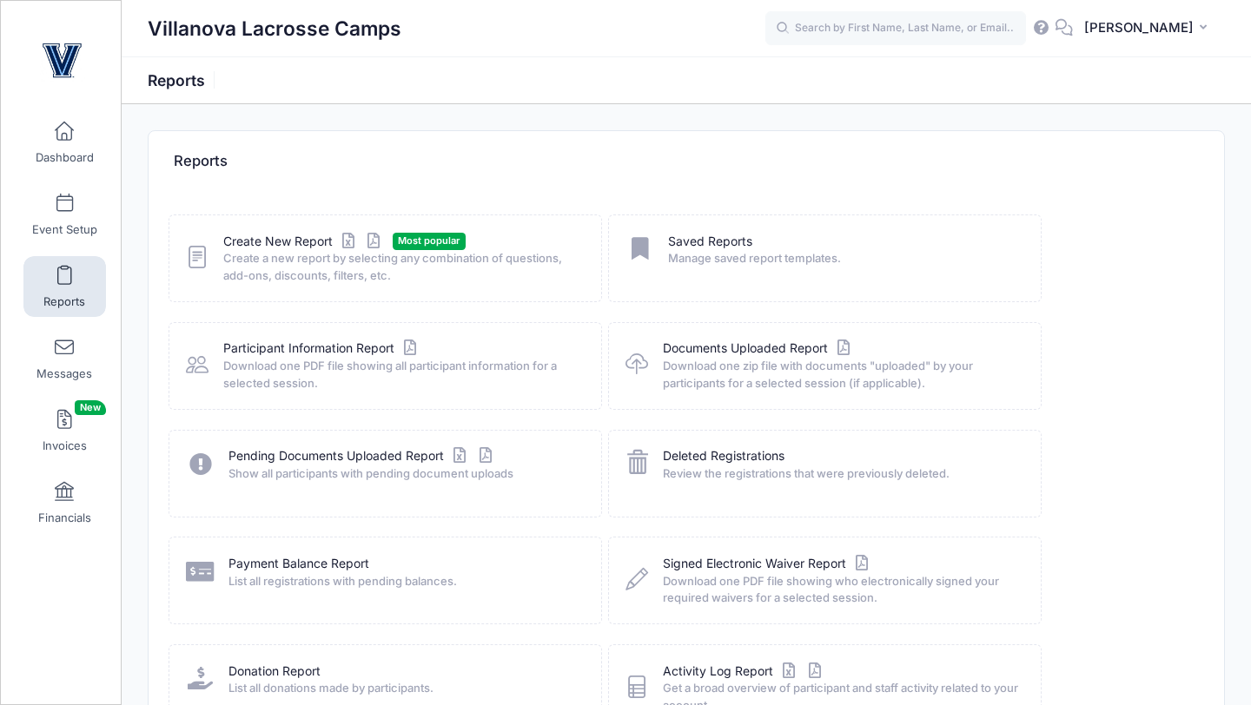
click at [64, 278] on span at bounding box center [64, 276] width 0 height 19
click at [275, 231] on div "Create New Report Most popular Create a new report by selecting any combination…" at bounding box center [386, 259] width 434 height 88
click at [275, 234] on link "Create New Report" at bounding box center [304, 242] width 162 height 18
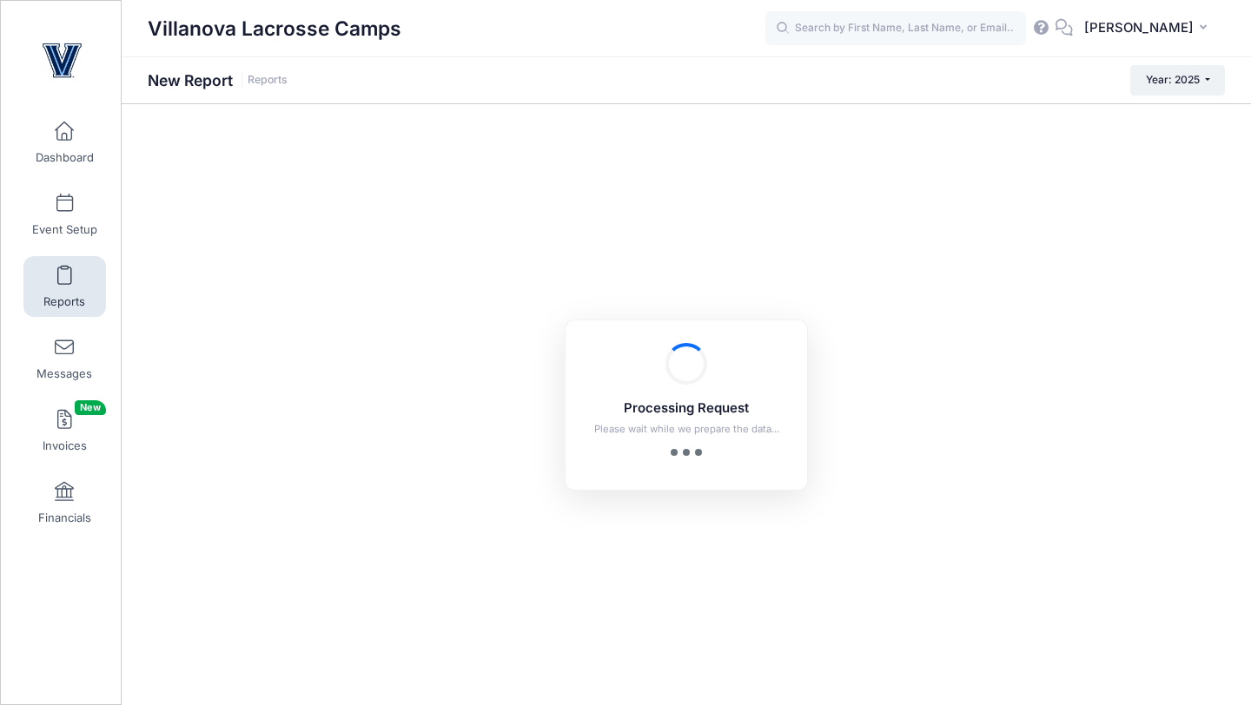
checkbox input "true"
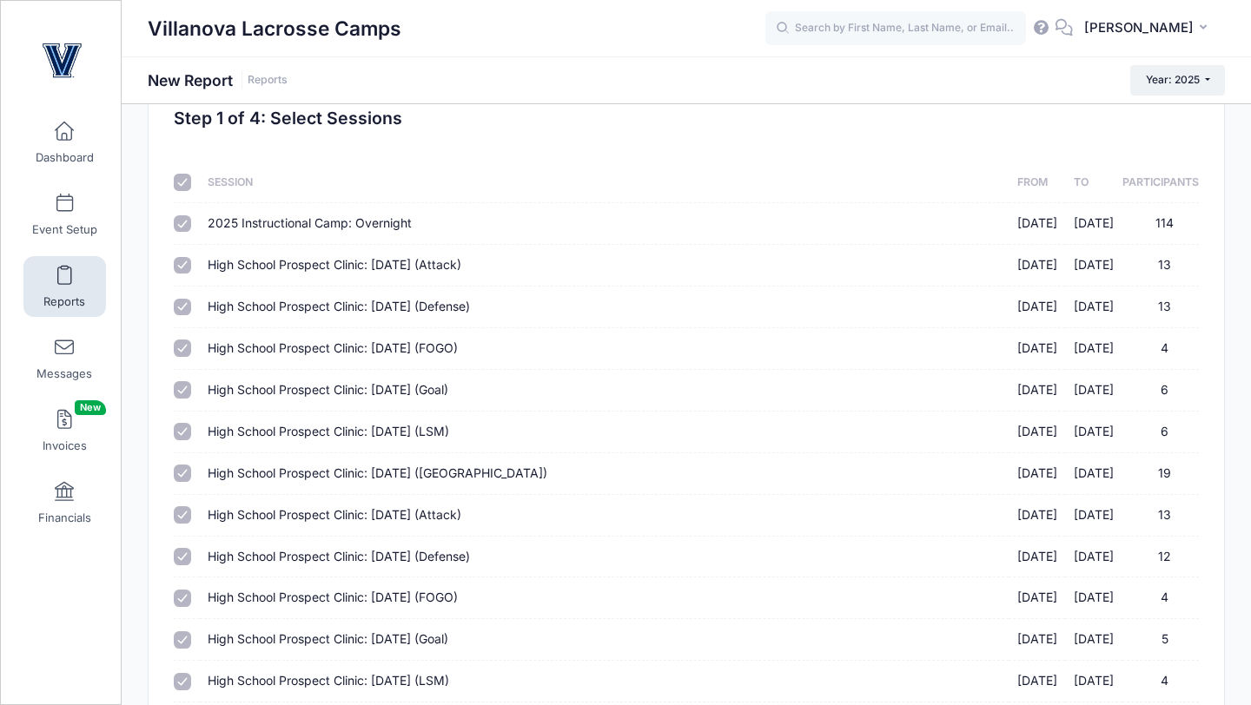
scroll to position [49, 0]
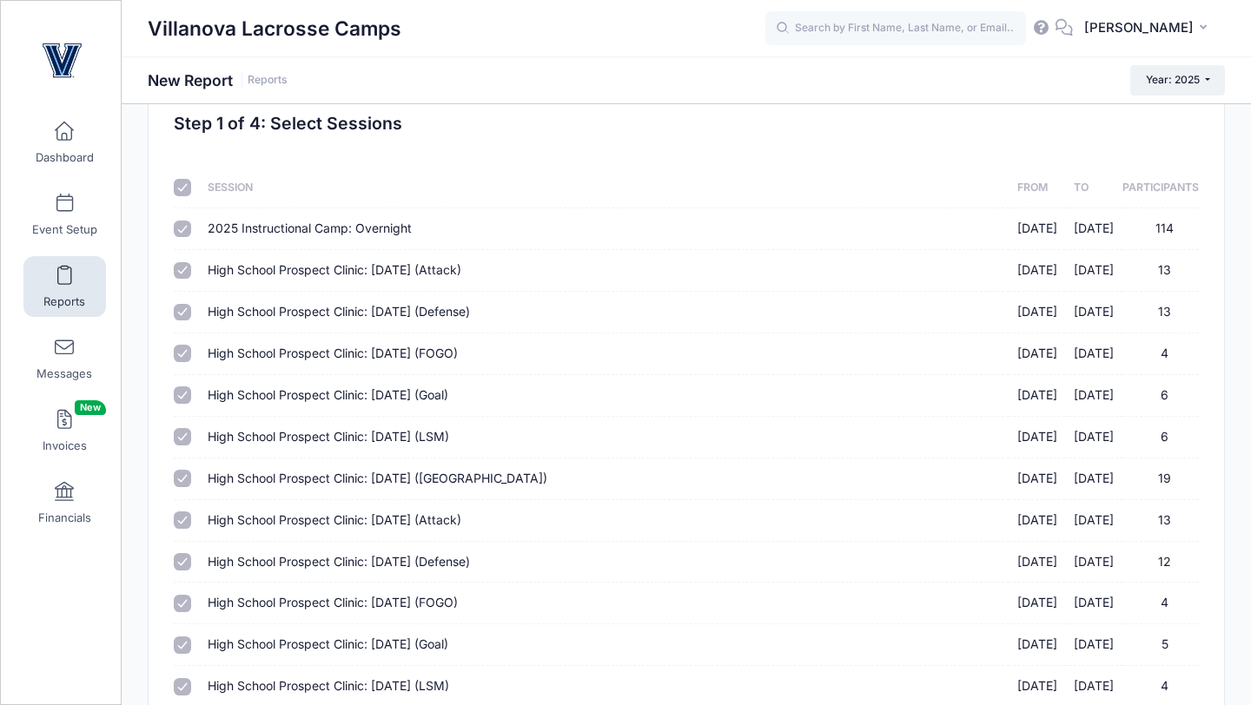
click at [187, 189] on input "checkbox" at bounding box center [182, 187] width 17 height 17
checkbox input "false"
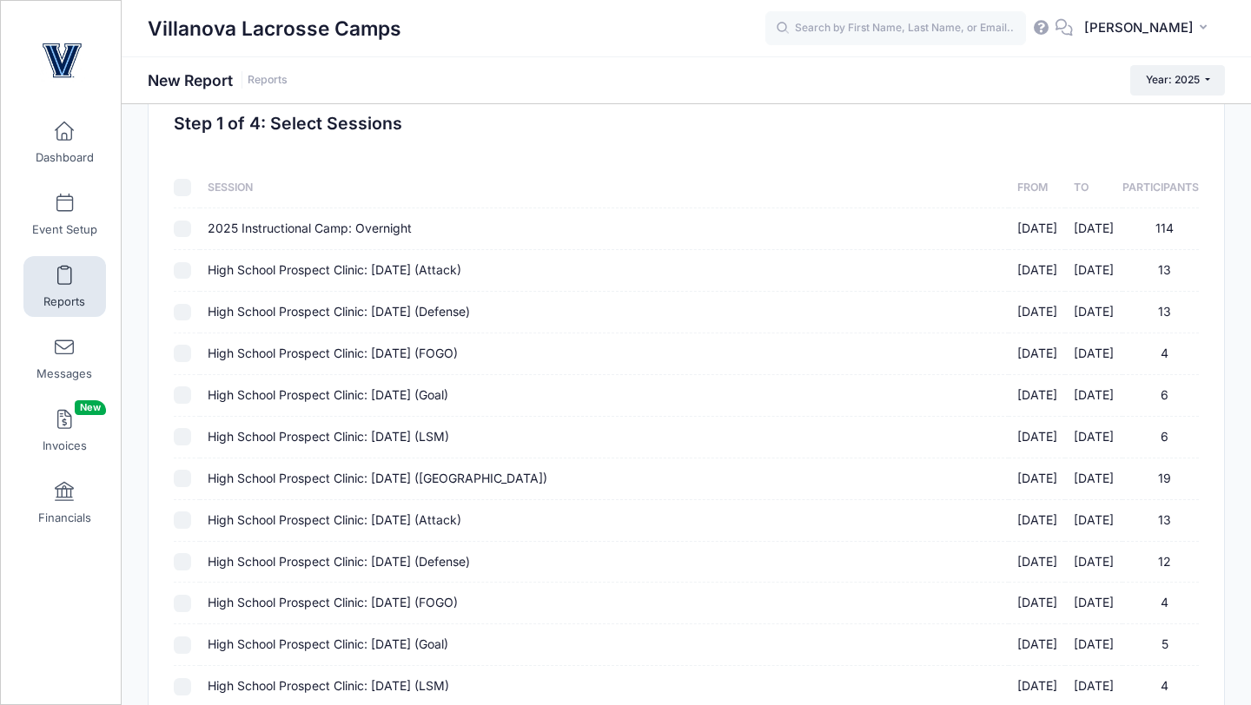
checkbox input "false"
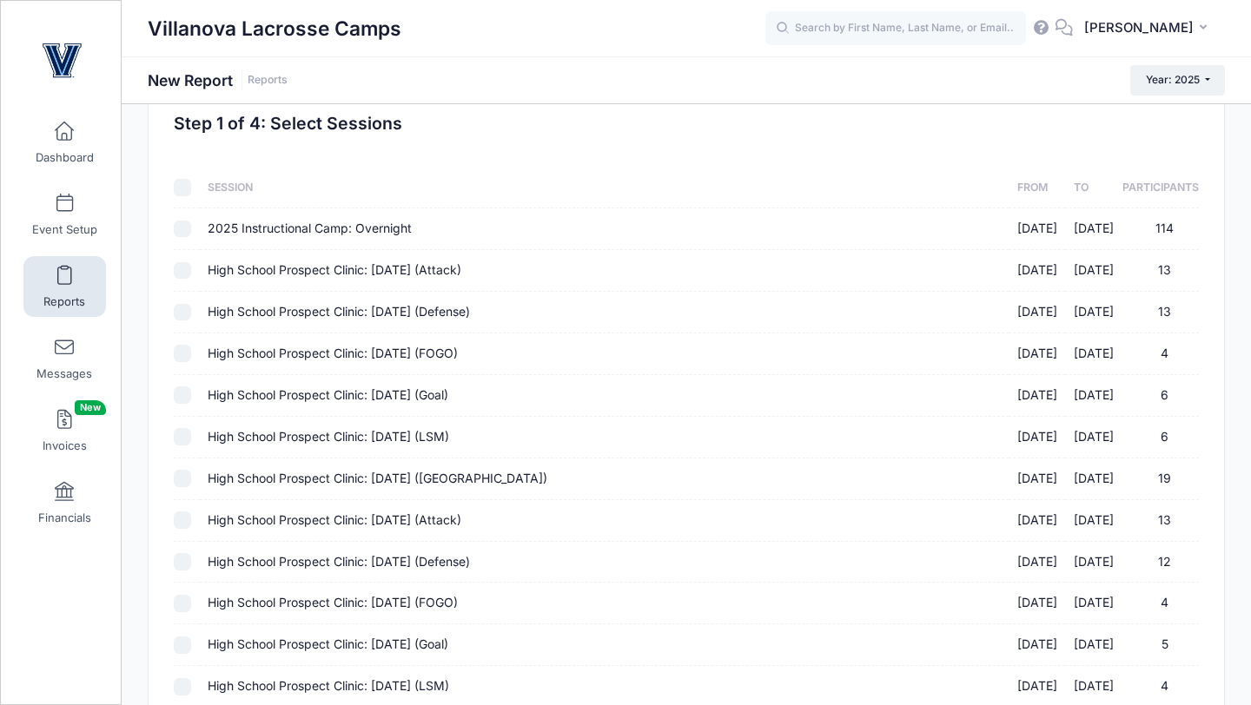
checkbox input "false"
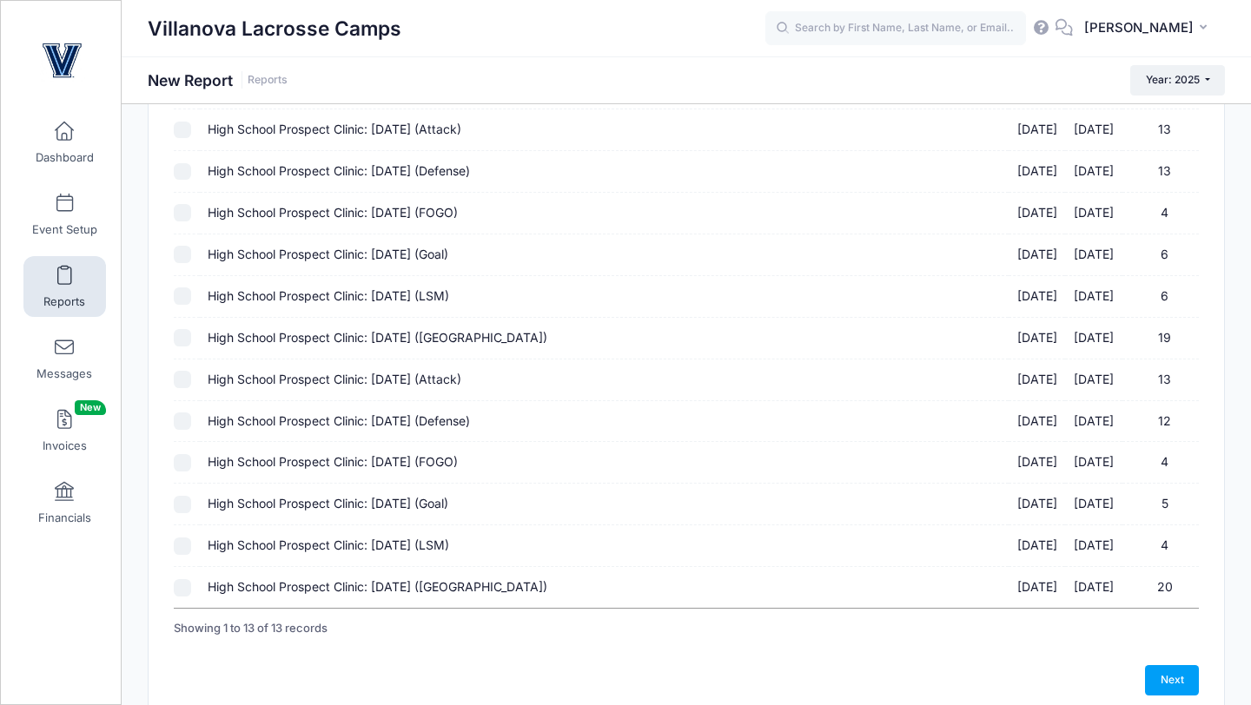
scroll to position [268, 0]
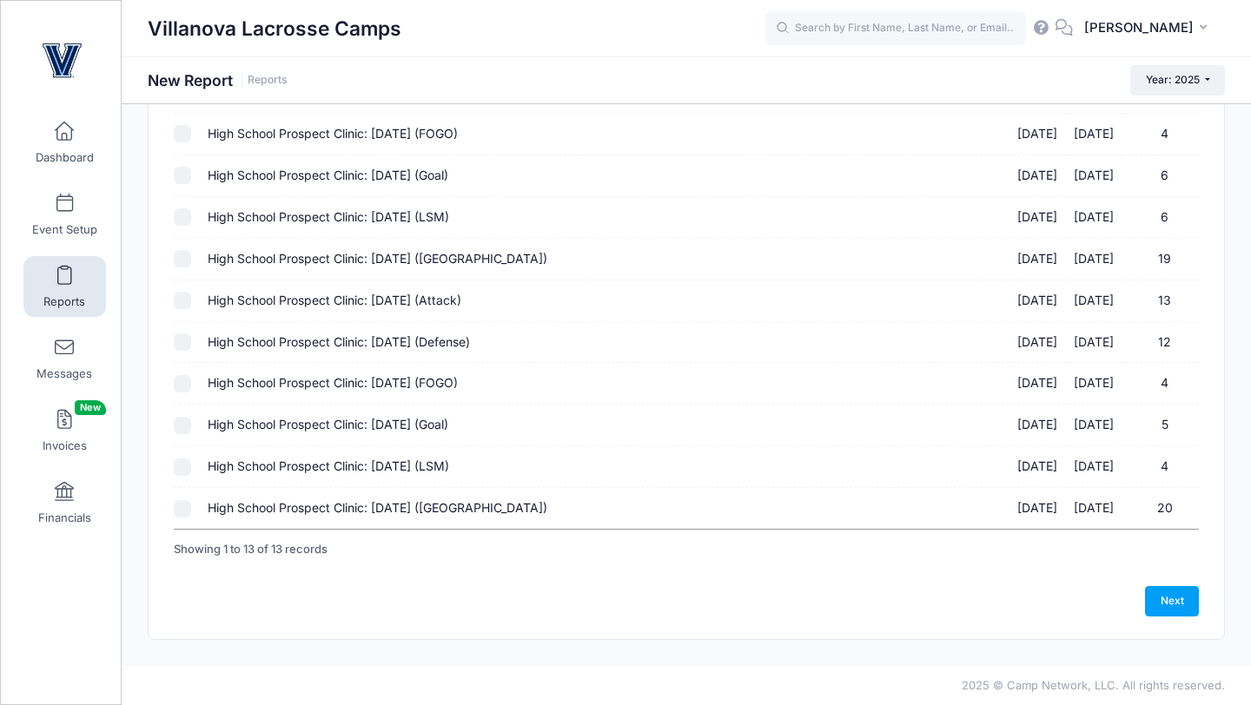
click at [183, 504] on input "High School Prospect Clinic: [DATE] ([GEOGRAPHIC_DATA]) [DATE] - [DATE] 20" at bounding box center [182, 508] width 17 height 17
checkbox input "true"
click at [183, 453] on td at bounding box center [186, 467] width 25 height 42
click at [185, 459] on input "High School Prospect Clinic: [DATE] (LSM) [DATE] - [DATE] 4" at bounding box center [182, 467] width 17 height 17
checkbox input "true"
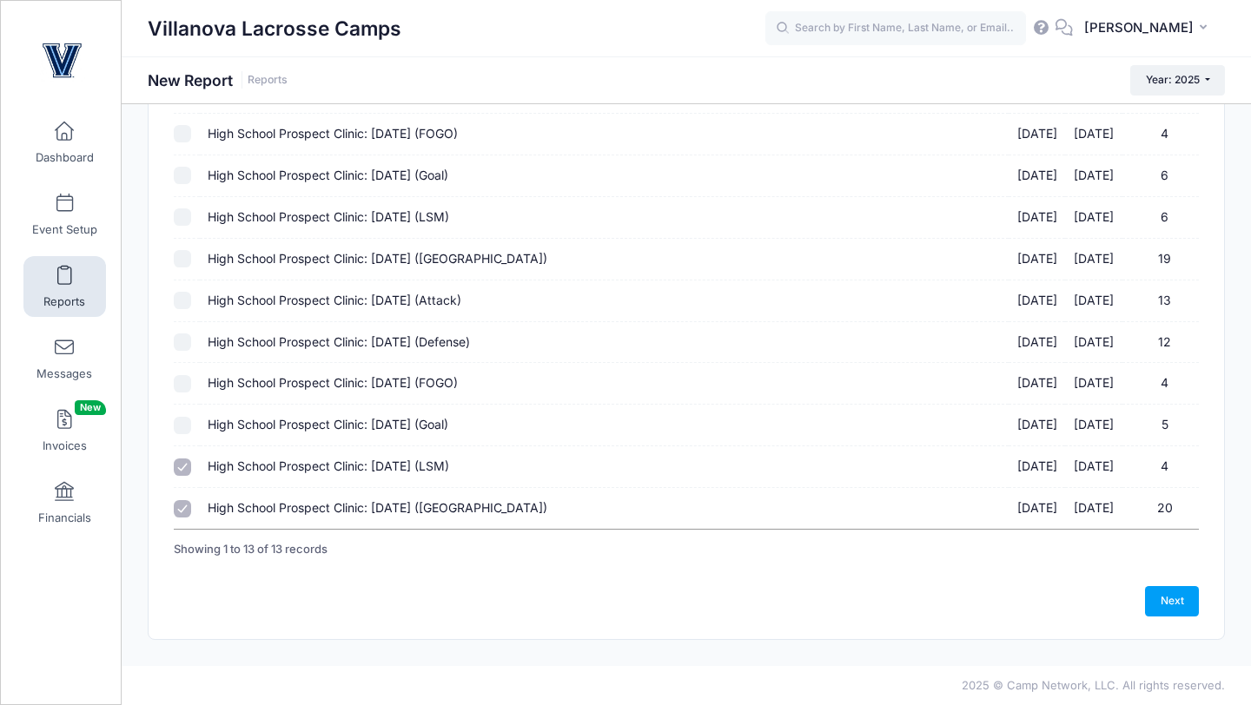
click at [189, 423] on input "High School Prospect Clinic: [DATE] (Goal) [DATE] - [DATE] 5" at bounding box center [182, 425] width 17 height 17
checkbox input "true"
click at [189, 389] on input "High School Prospect Clinic: [DATE] (FOGO) [DATE] - [DATE] 4" at bounding box center [182, 383] width 17 height 17
checkbox input "true"
click at [188, 350] on div at bounding box center [182, 342] width 17 height 17
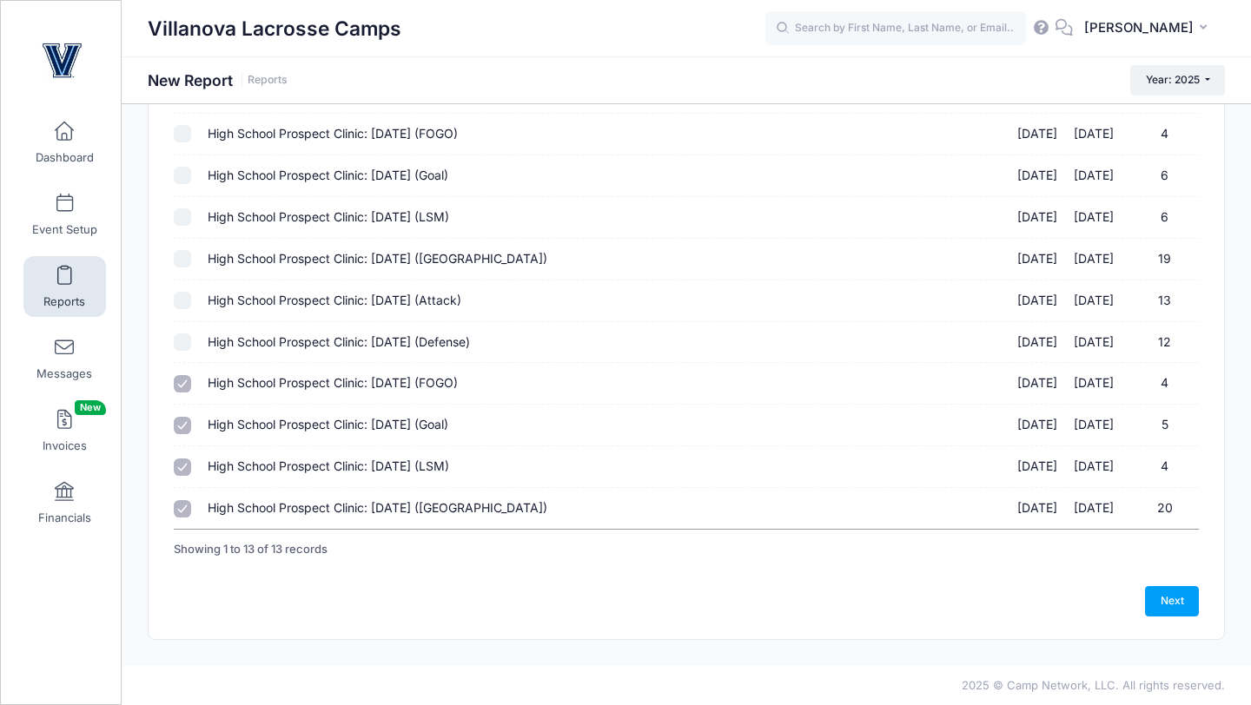
click at [188, 343] on input "High School Prospect Clinic: [DATE] (Defense) [DATE] - [DATE] 12" at bounding box center [182, 342] width 17 height 17
checkbox input "true"
click at [189, 308] on td at bounding box center [186, 302] width 25 height 42
click at [189, 299] on input "High School Prospect Clinic: [DATE] (Attack) [DATE] - [DATE] 13" at bounding box center [182, 300] width 17 height 17
checkbox input "true"
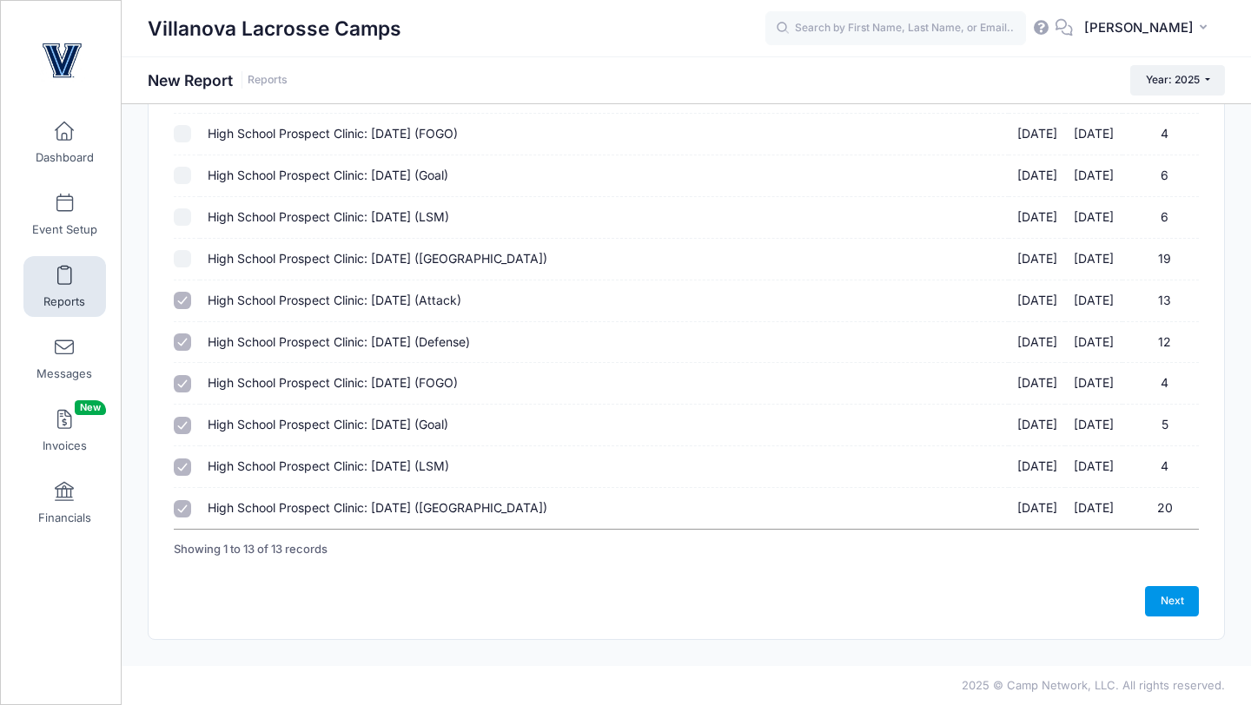
click at [1161, 593] on link "Next" at bounding box center [1172, 601] width 54 height 30
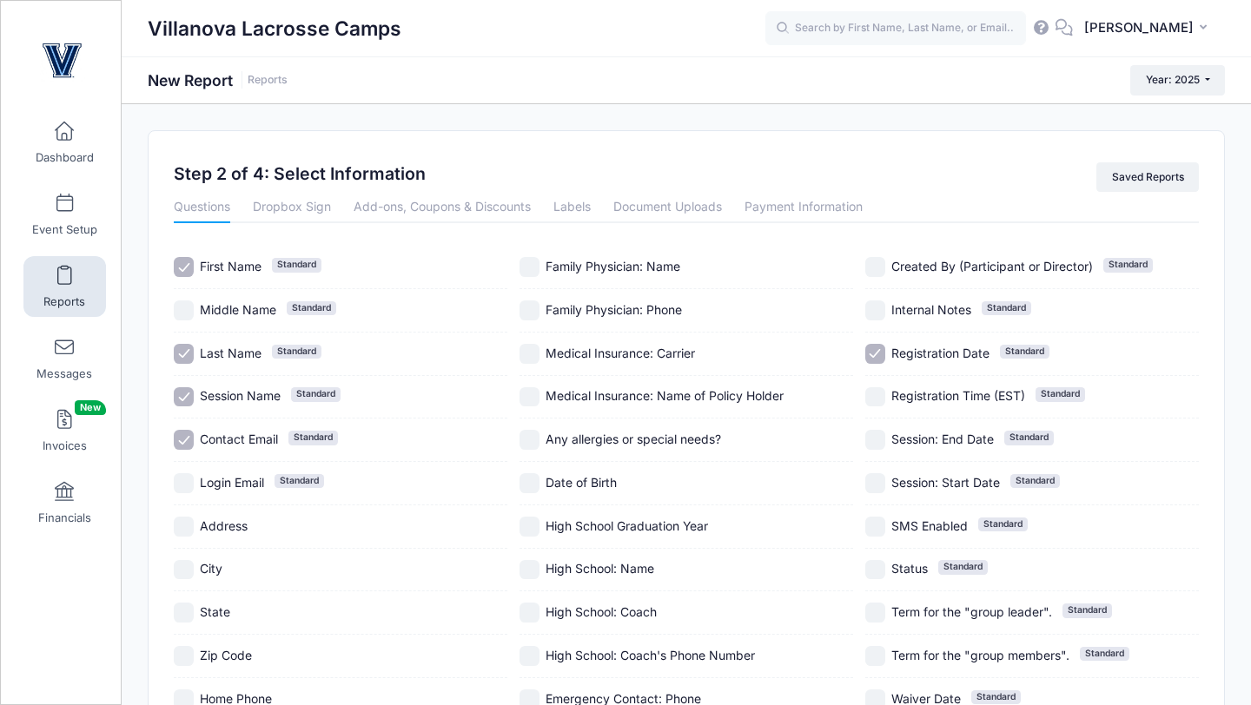
click at [187, 442] on input "Contact Email Standard" at bounding box center [184, 440] width 20 height 20
checkbox input "false"
click at [187, 402] on input "Session Name Standard" at bounding box center [184, 397] width 20 height 20
checkbox input "false"
click at [529, 523] on input "High School Graduation Year" at bounding box center [529, 527] width 20 height 20
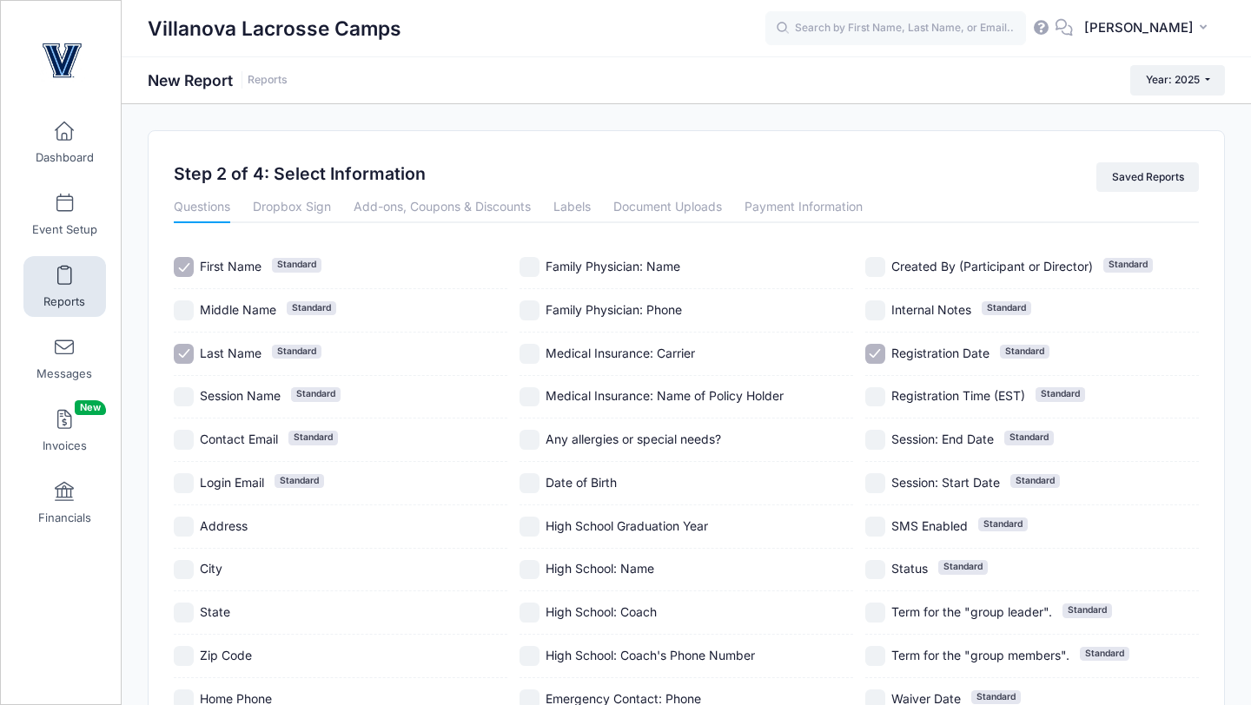
checkbox input "true"
click at [526, 564] on input "High School: Name" at bounding box center [529, 570] width 20 height 20
checkbox input "true"
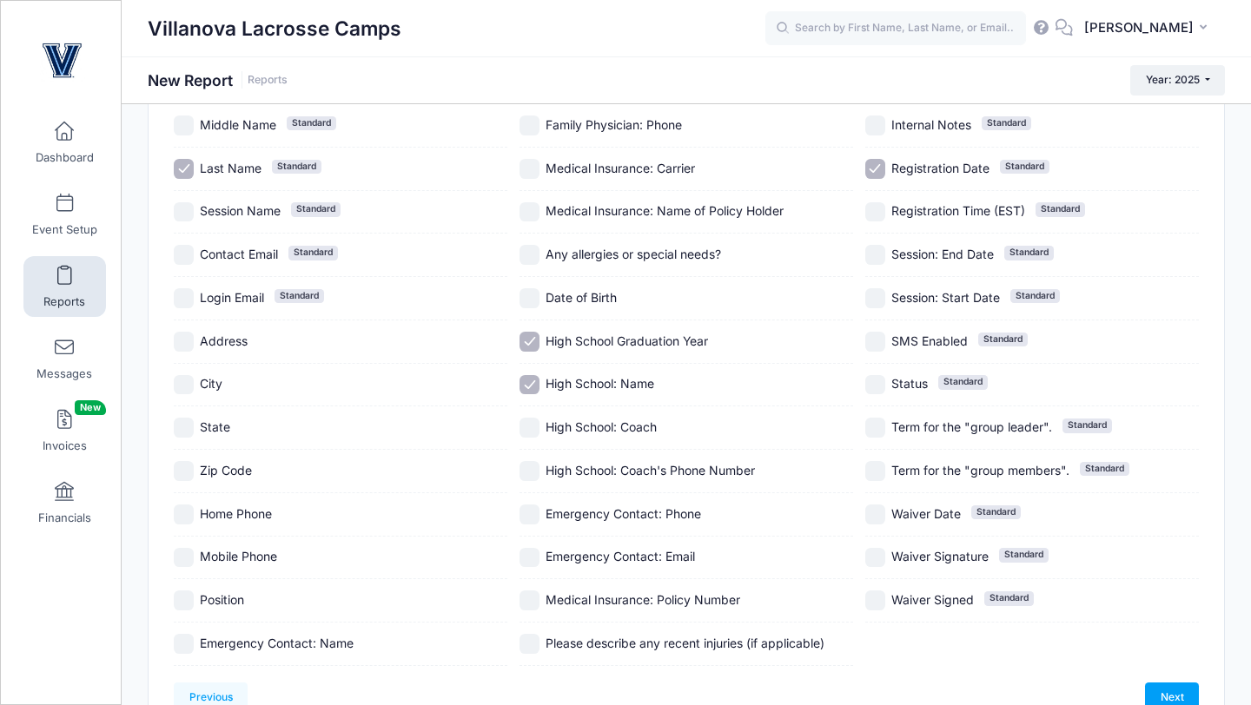
scroll to position [199, 0]
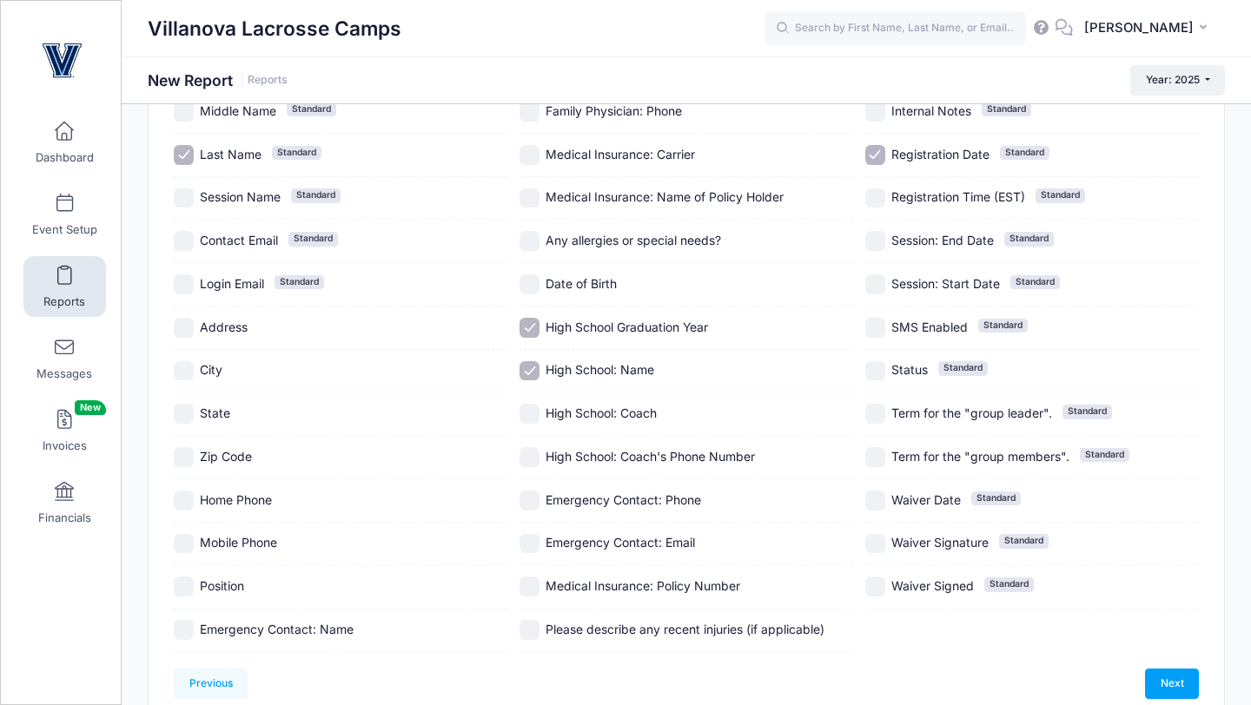
click at [172, 592] on div "Questions Dropbox Sign Add-ons, Coupons & Discounts Labels Document Uploads Pay…" at bounding box center [687, 322] width 1042 height 658
click at [182, 587] on input "Position" at bounding box center [184, 587] width 20 height 20
checkbox input "true"
click at [1175, 684] on link "Next" at bounding box center [1172, 684] width 54 height 30
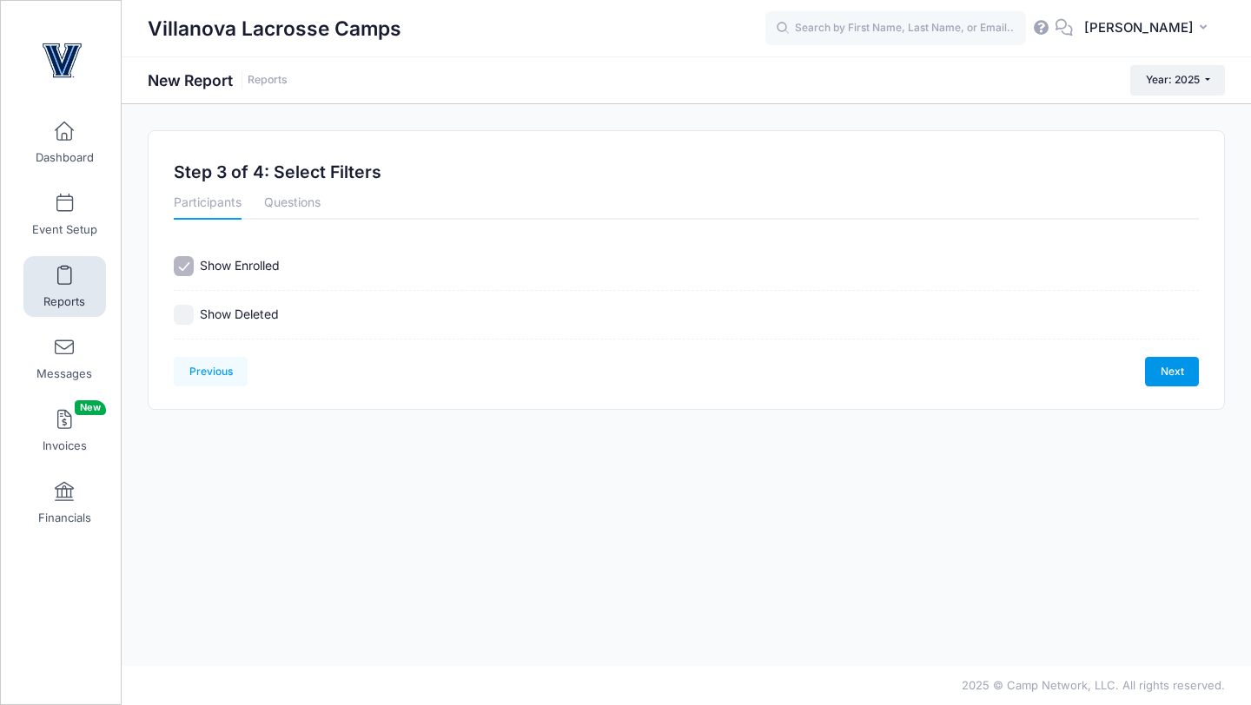
click at [1187, 357] on link "Next" at bounding box center [1172, 372] width 54 height 30
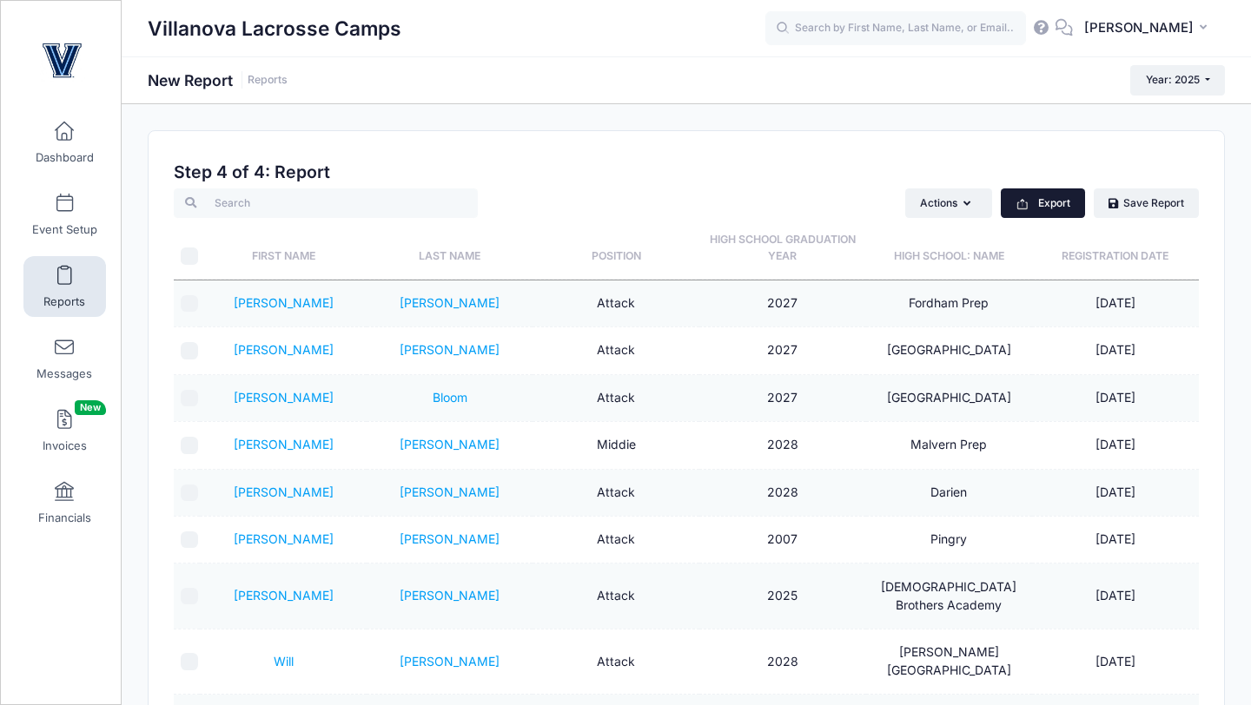
click at [1039, 205] on button "Export" at bounding box center [1043, 204] width 84 height 30
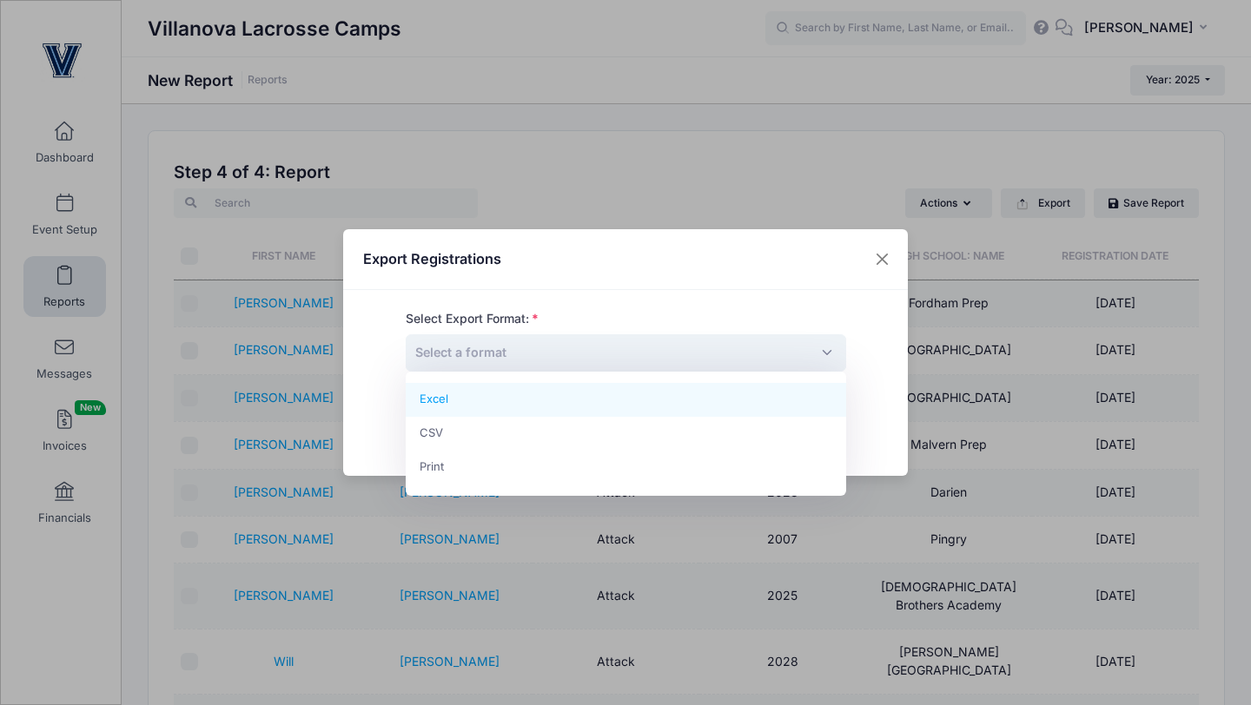
click at [804, 346] on span "Select a format" at bounding box center [626, 352] width 440 height 37
select select "excel"
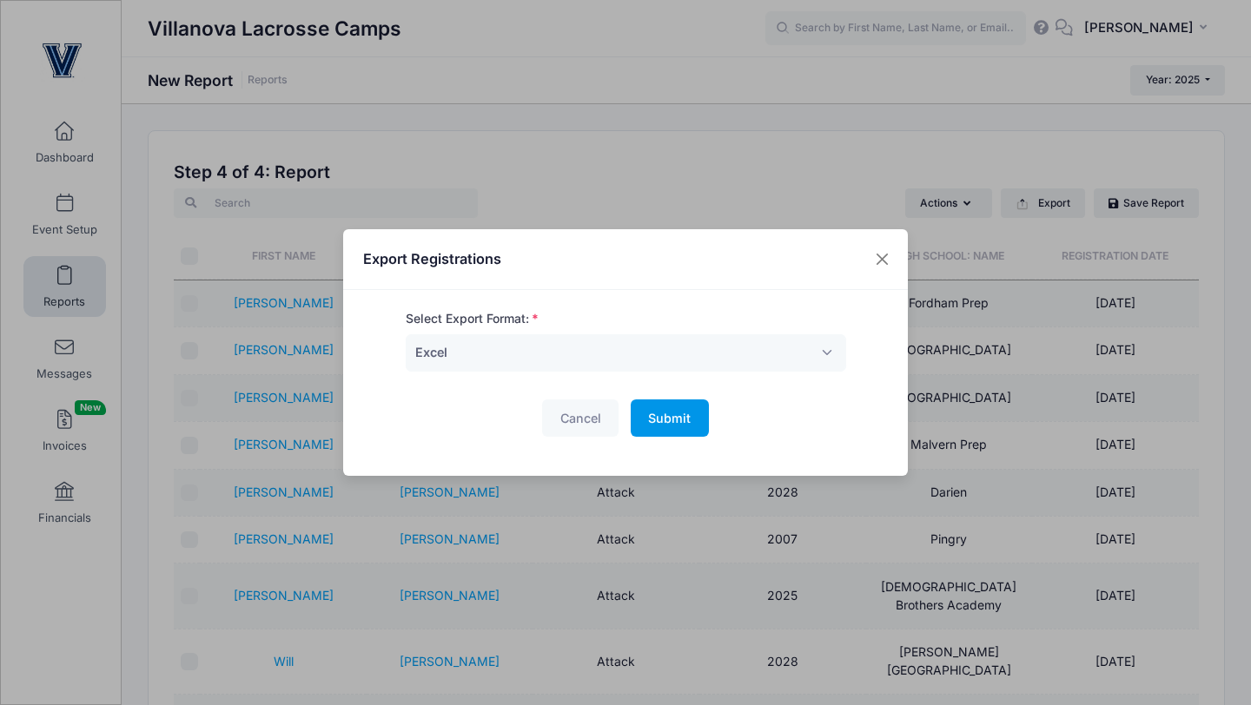
click at [671, 407] on button "Submit Please wait..." at bounding box center [670, 418] width 78 height 37
